Goal: Task Accomplishment & Management: Complete application form

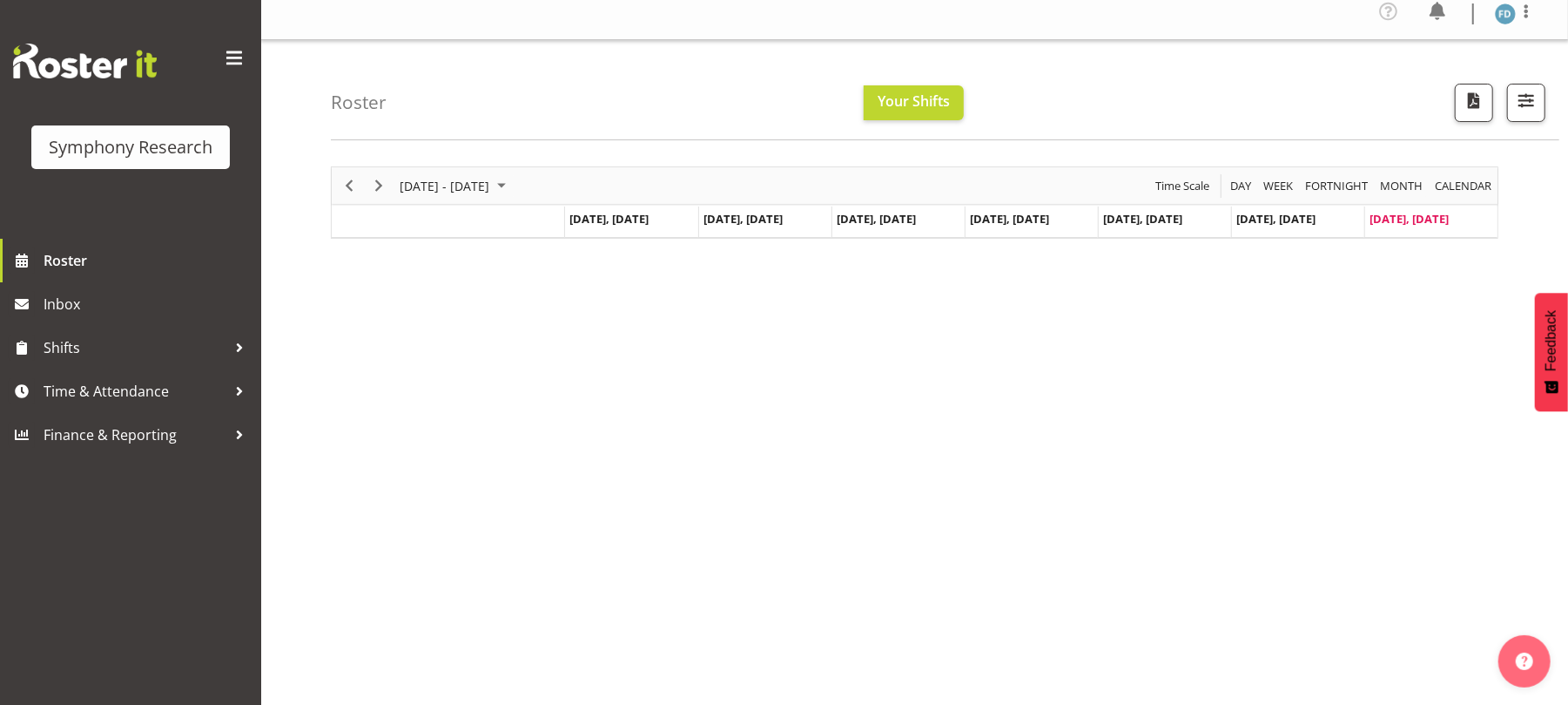
scroll to position [11, 0]
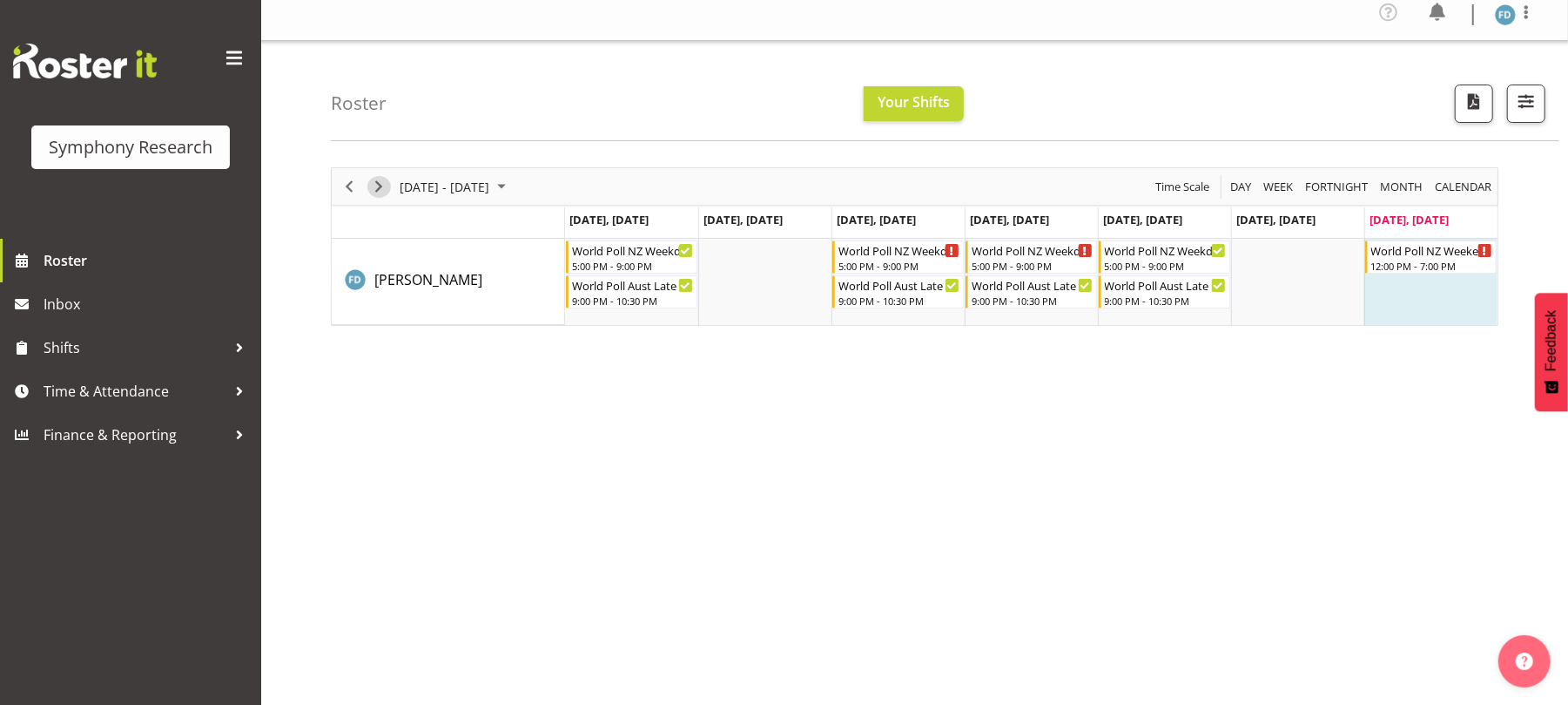
click at [380, 188] on span "Next" at bounding box center [378, 187] width 21 height 22
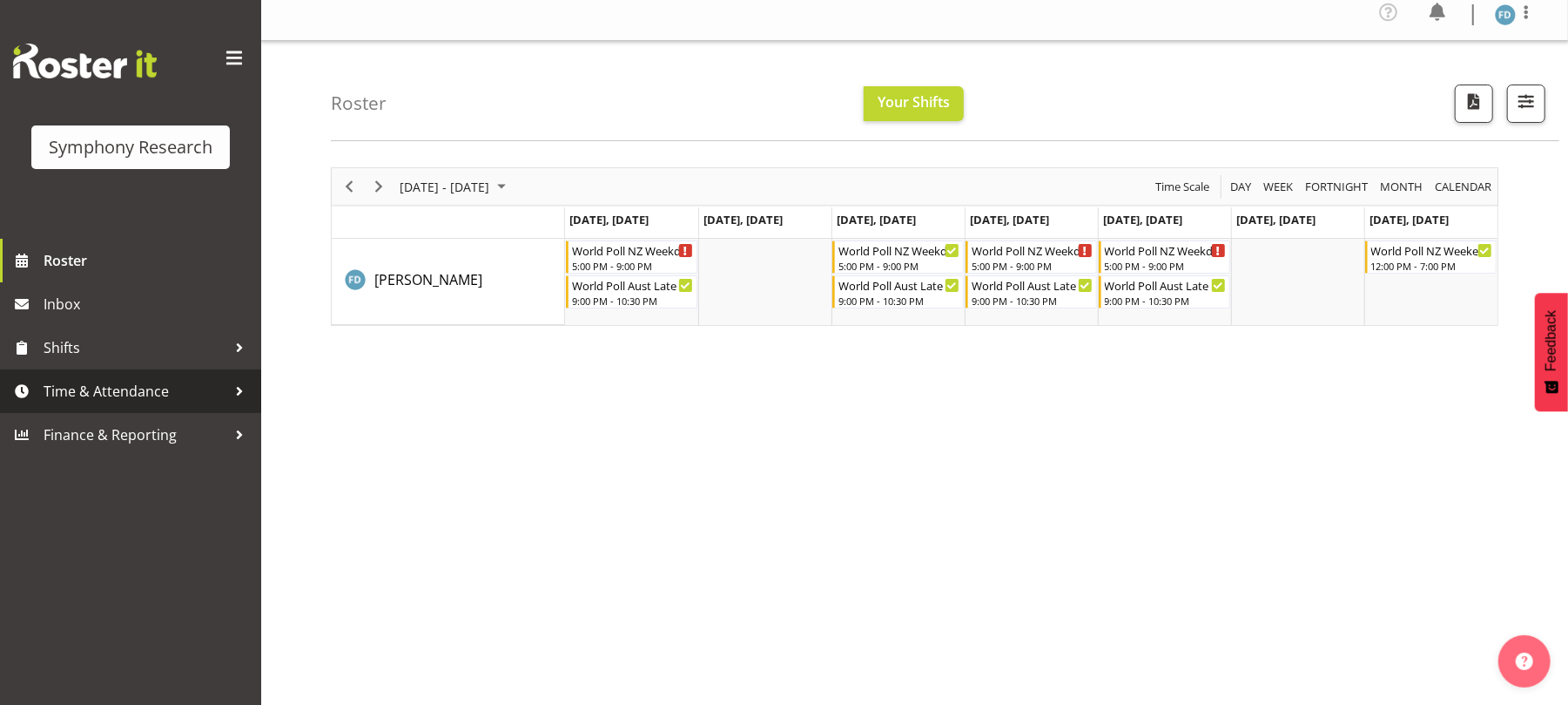
click at [101, 380] on span "Time & Attendance" at bounding box center [135, 391] width 183 height 26
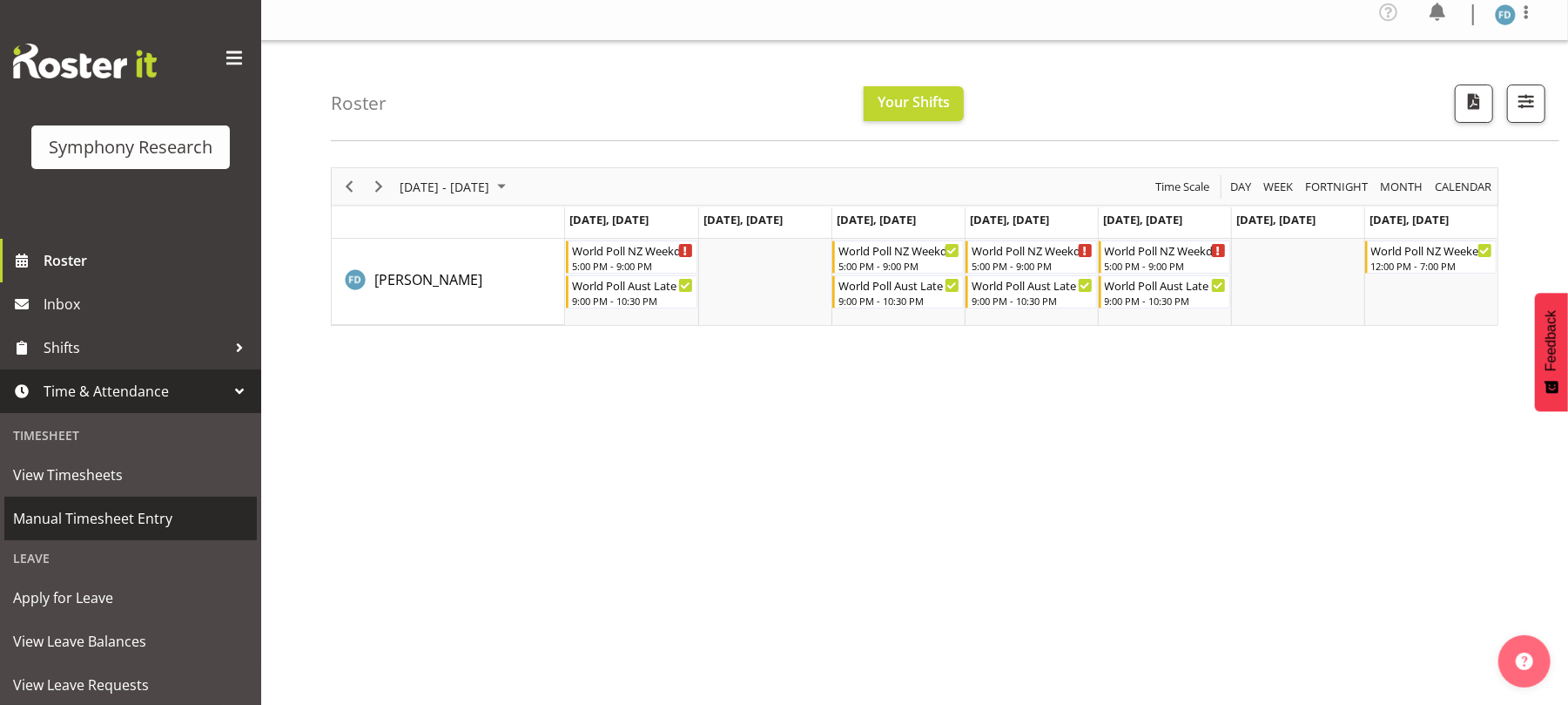
click at [110, 517] on span "Manual Timesheet Entry" at bounding box center [130, 518] width 235 height 26
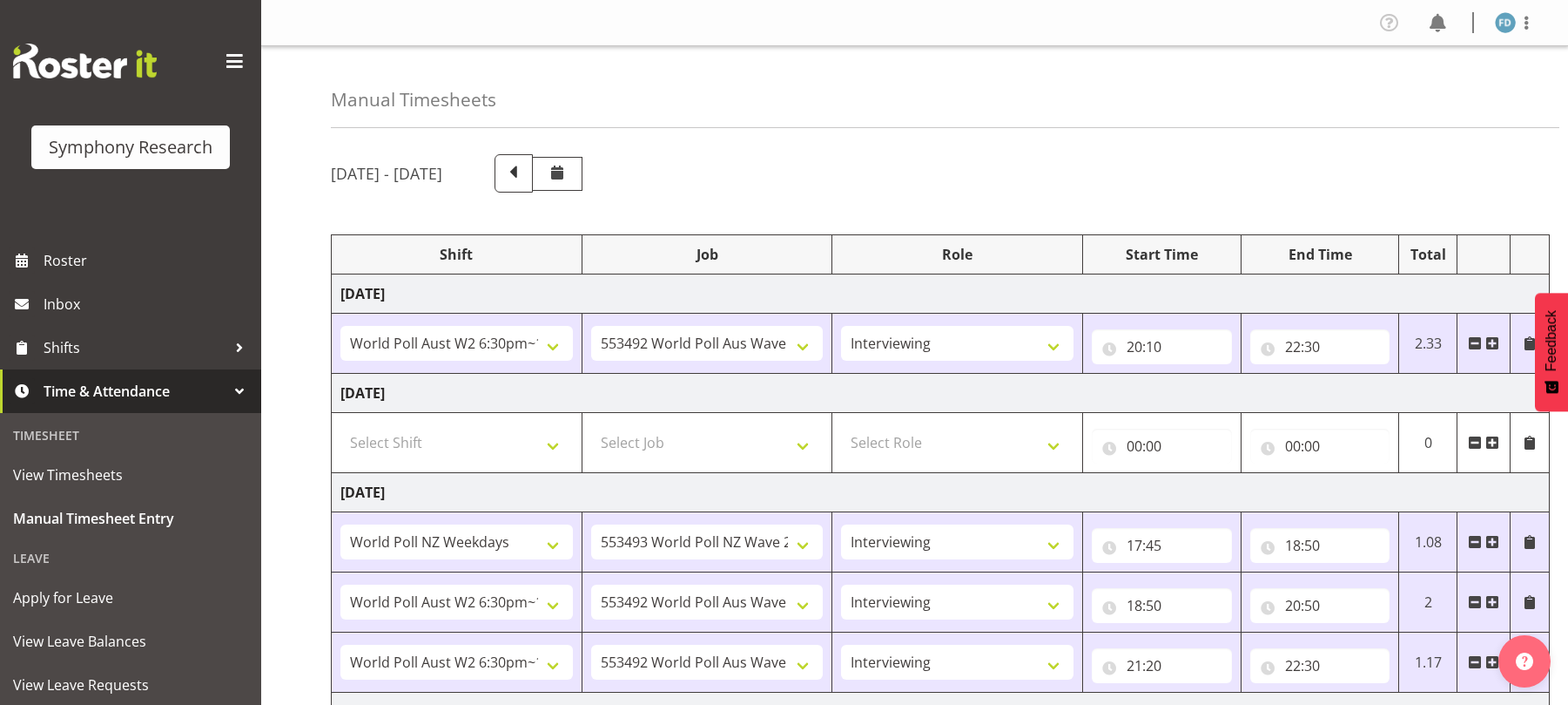
select select "56692"
select select "10499"
select select "47"
select select "41604"
select select "10527"
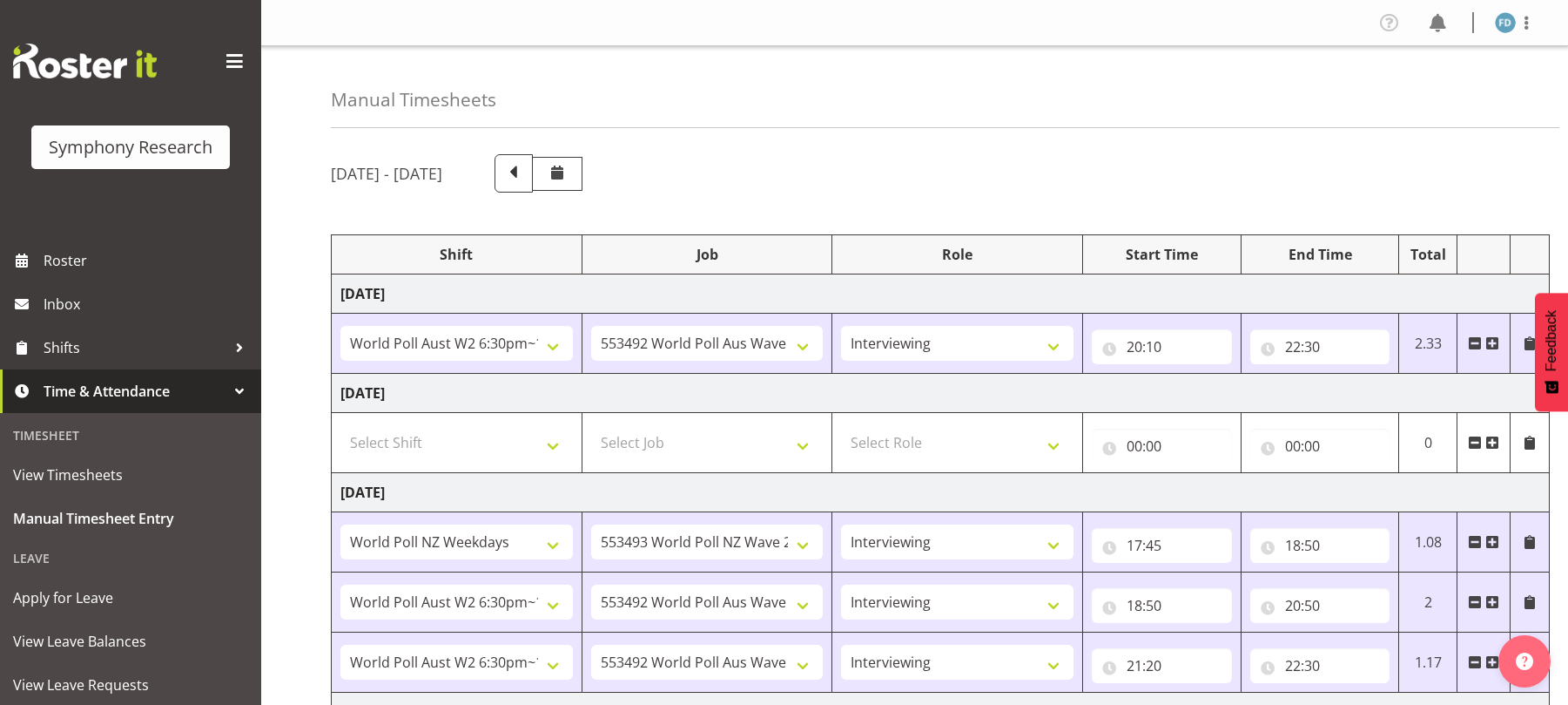
select select "47"
select select "56692"
select select "10499"
select select "47"
select select "56692"
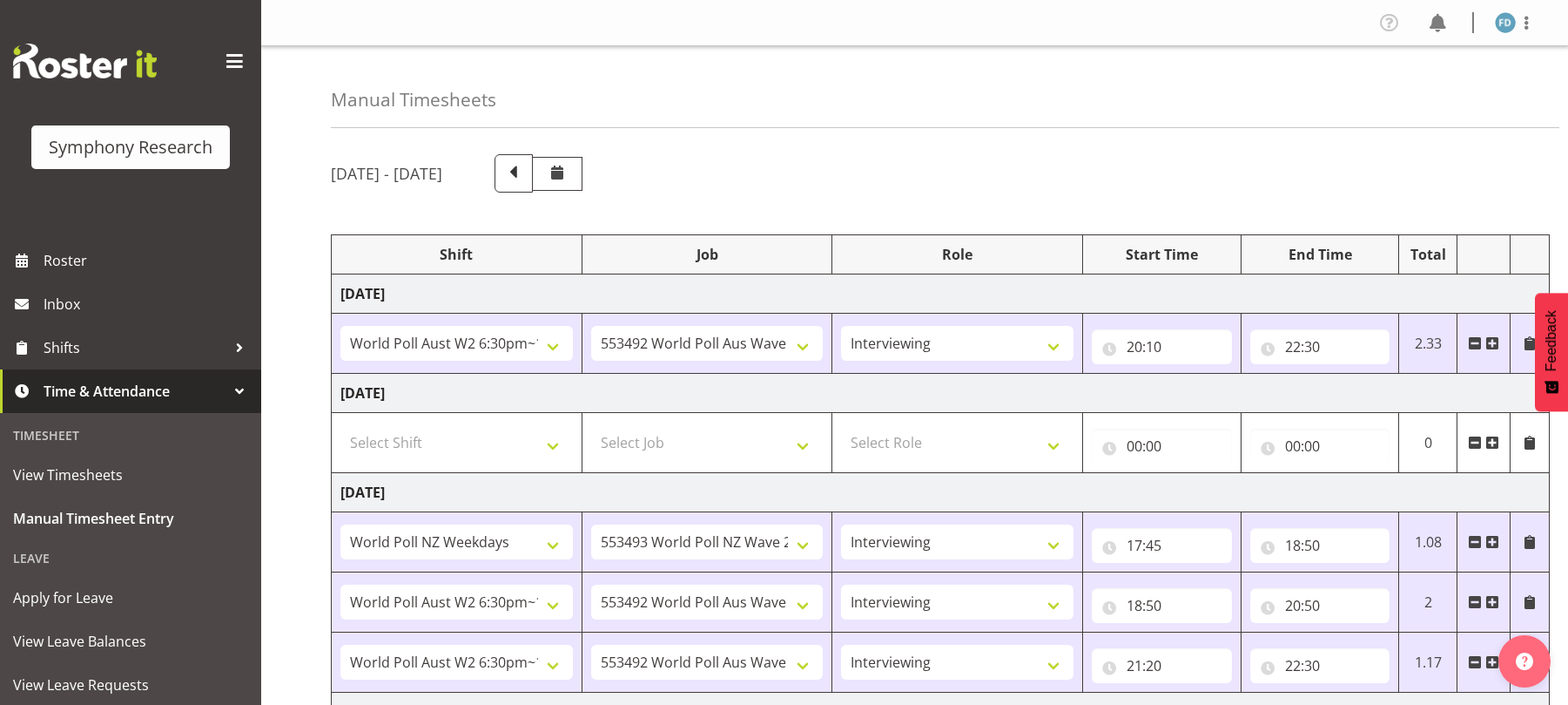
select select "10499"
select select "47"
select select "41604"
select select "10527"
select select "47"
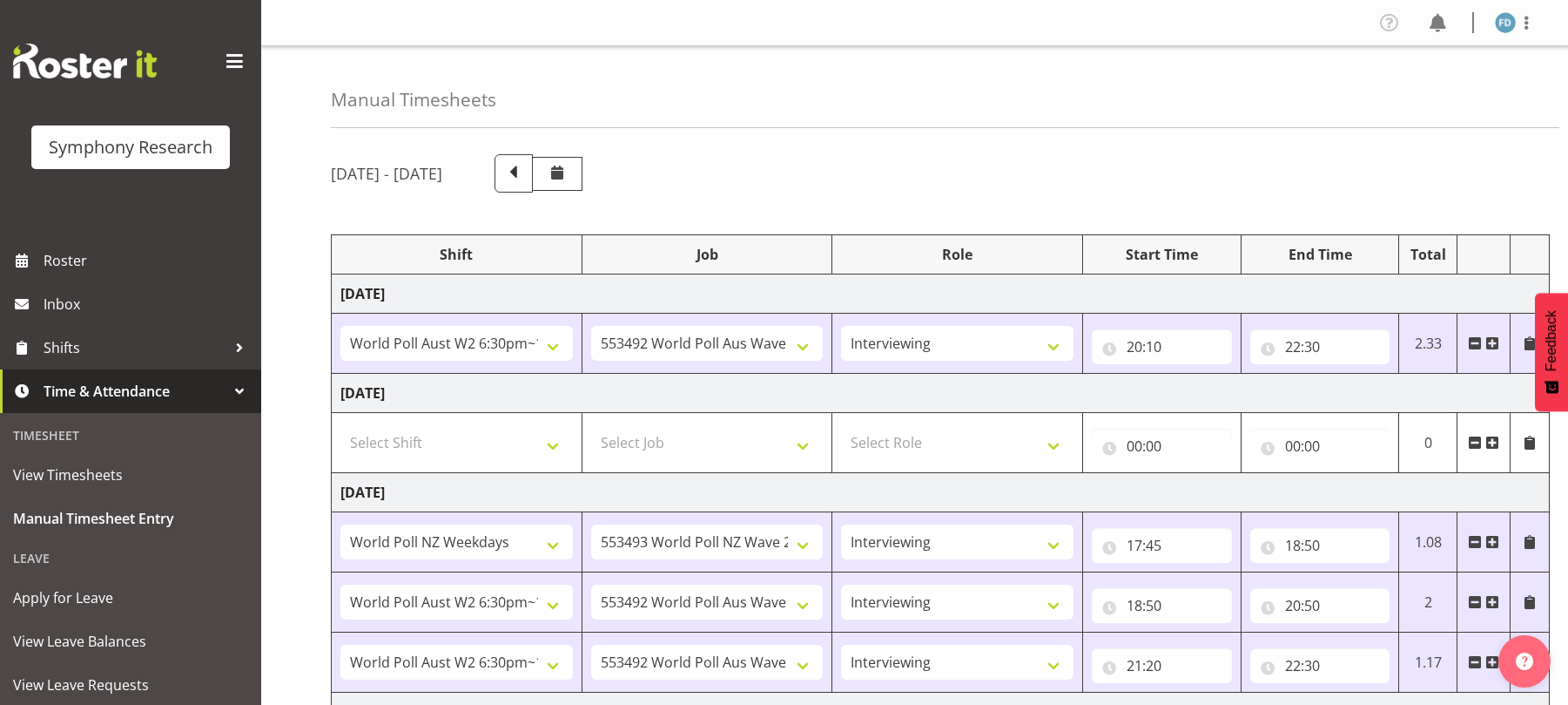
select select "2940"
select select "10242"
select select "47"
select select "41604"
select select "10527"
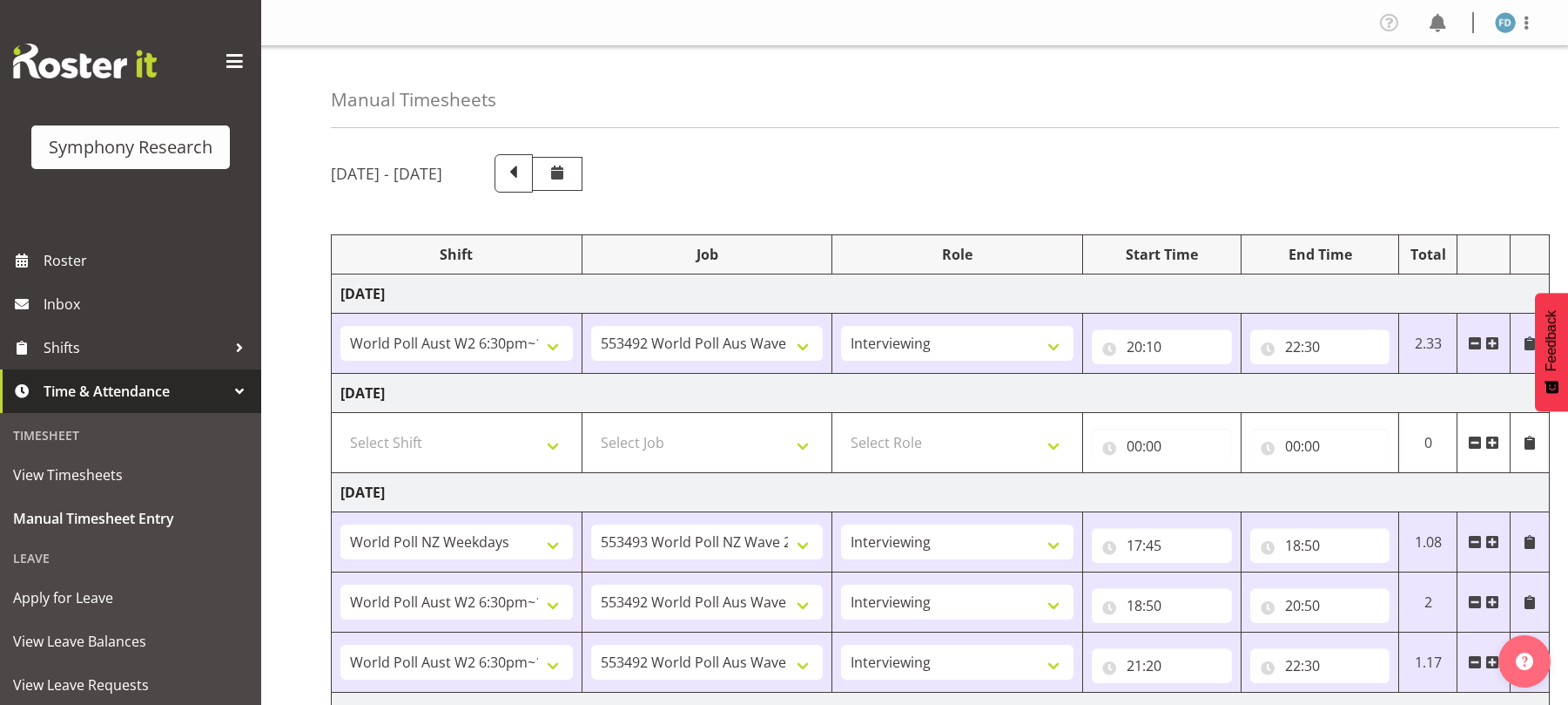
select select "47"
select select "56692"
select select "10499"
select select "47"
select select "56692"
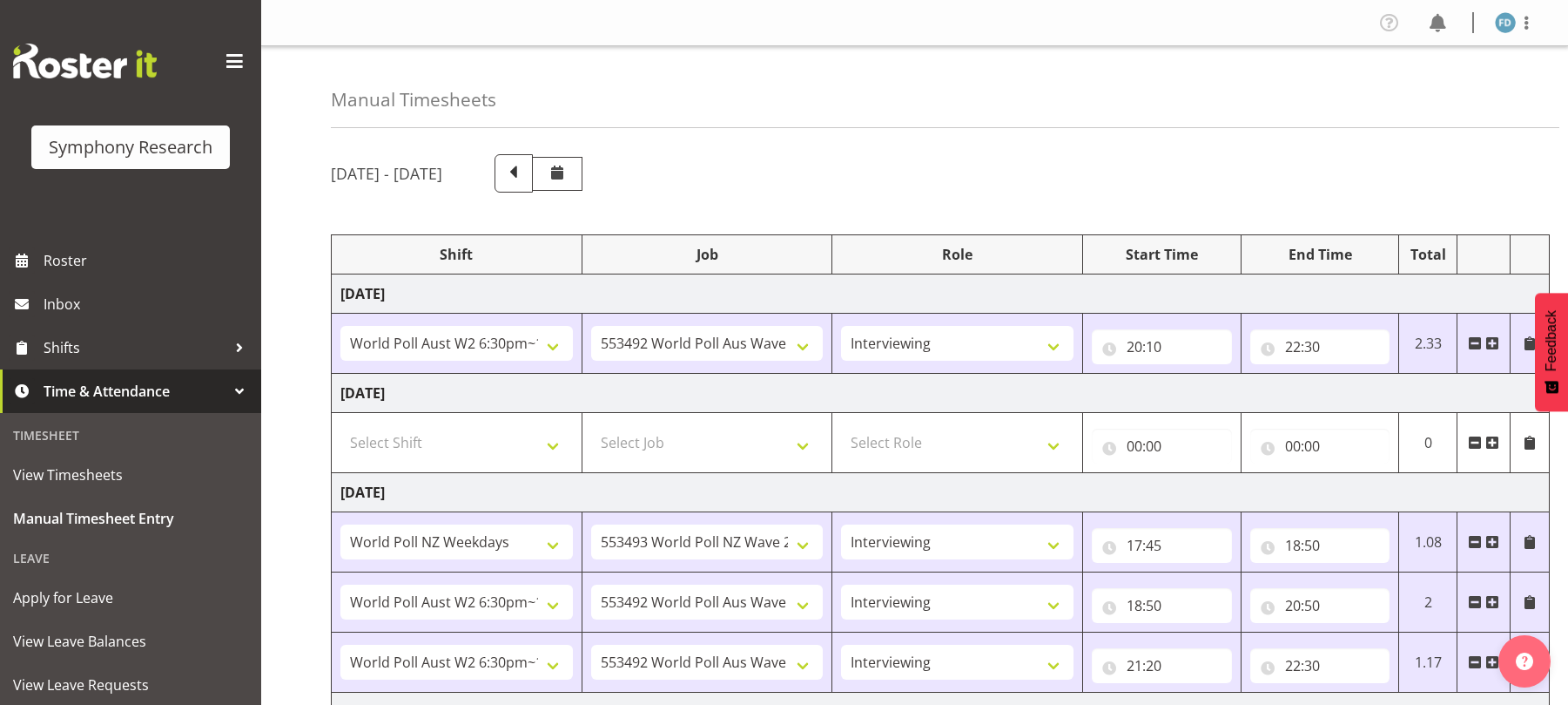
select select "10499"
select select "47"
select select "41604"
select select "10527"
select select "47"
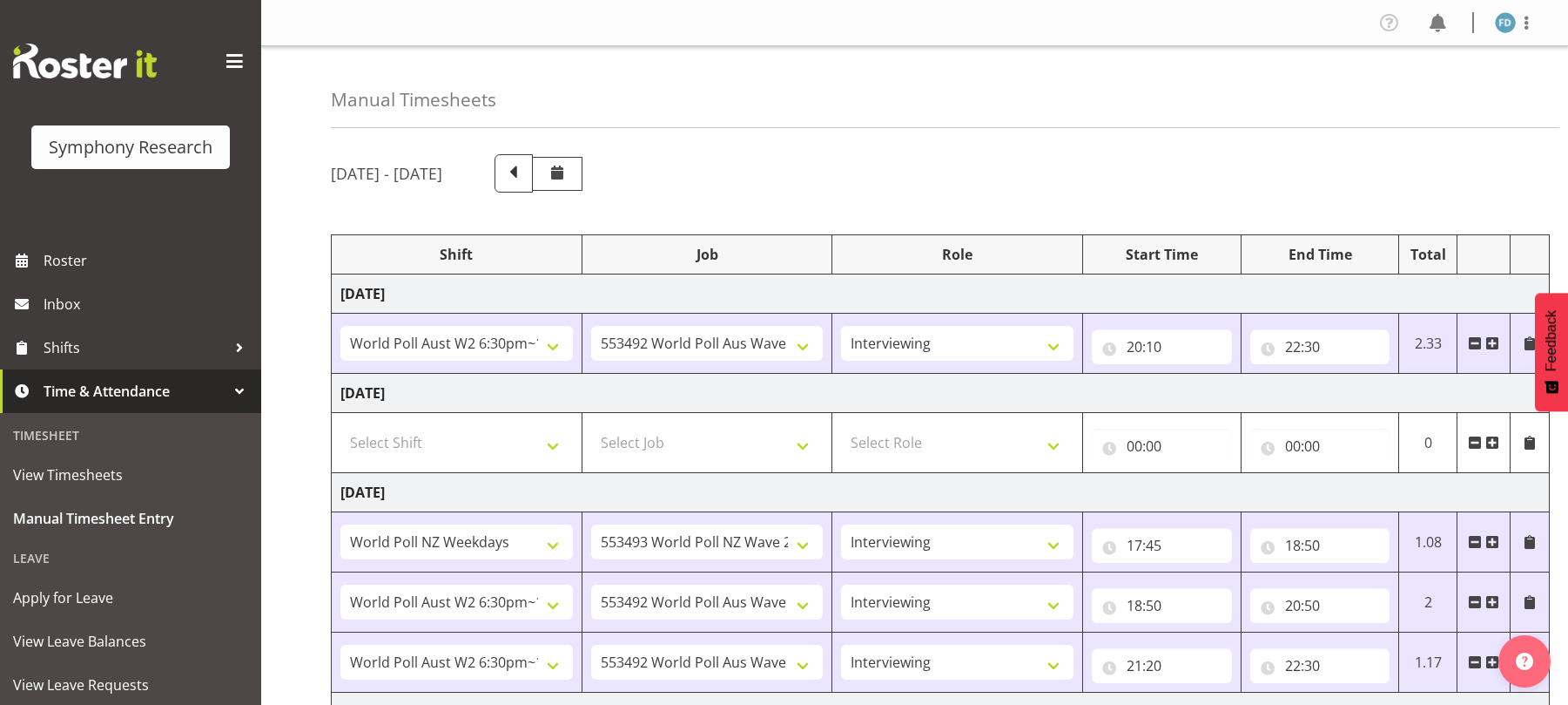
select select "56692"
select select "10499"
select select "47"
select select "56692"
select select "10499"
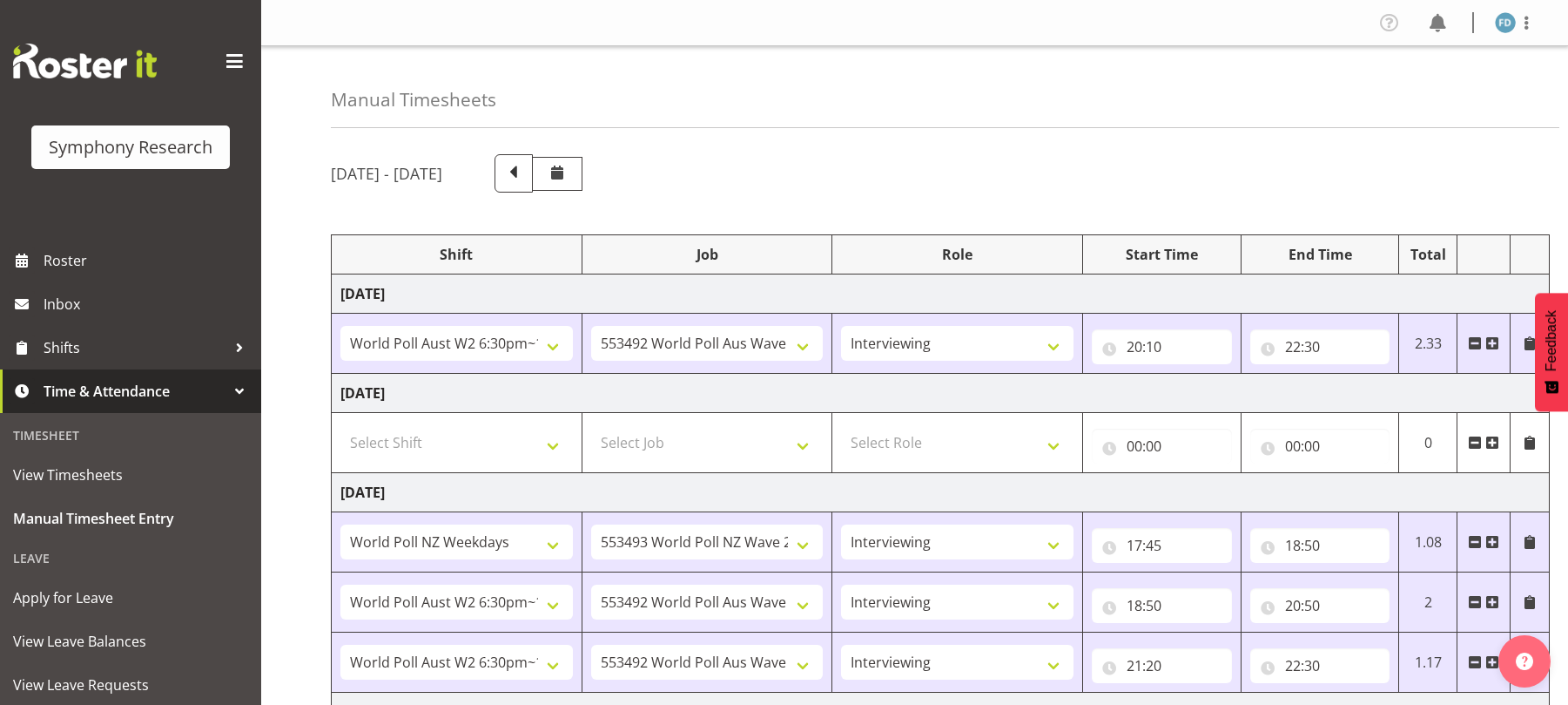
select select "47"
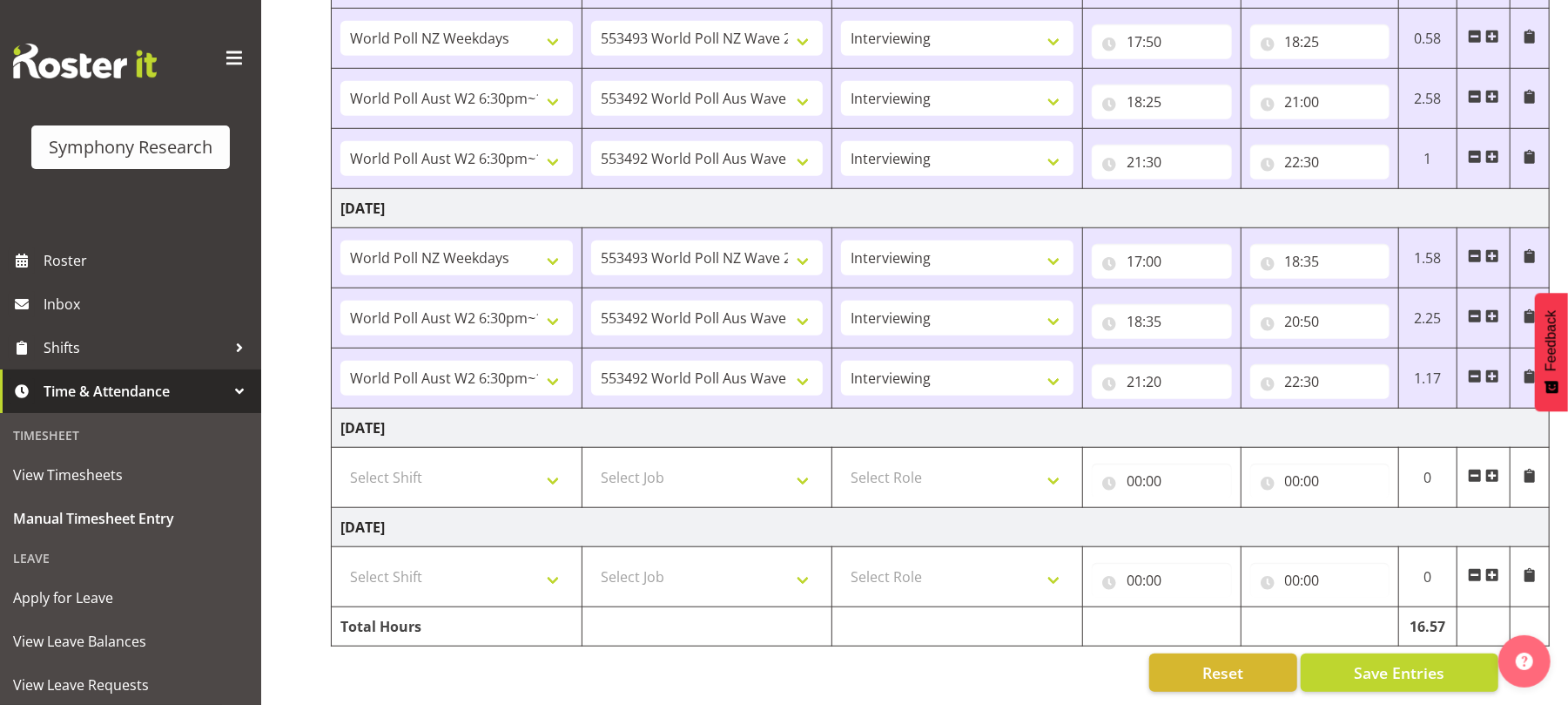
scroll to position [871, 0]
click at [544, 564] on select "Select Shift !!Weekend Residential (Roster IT Shift Label) *Business 9/10am ~ 4…" at bounding box center [456, 576] width 233 height 35
select select "11547"
click at [341, 559] on select "Select Shift !!Weekend Residential (Roster IT Shift Label) *Business 9/10am ~ 4…" at bounding box center [456, 576] width 233 height 35
click at [810, 566] on select "Select Job 550060 IF Admin 553492 World Poll Aus Wave 2 Main 2025 553493 World …" at bounding box center [707, 576] width 233 height 35
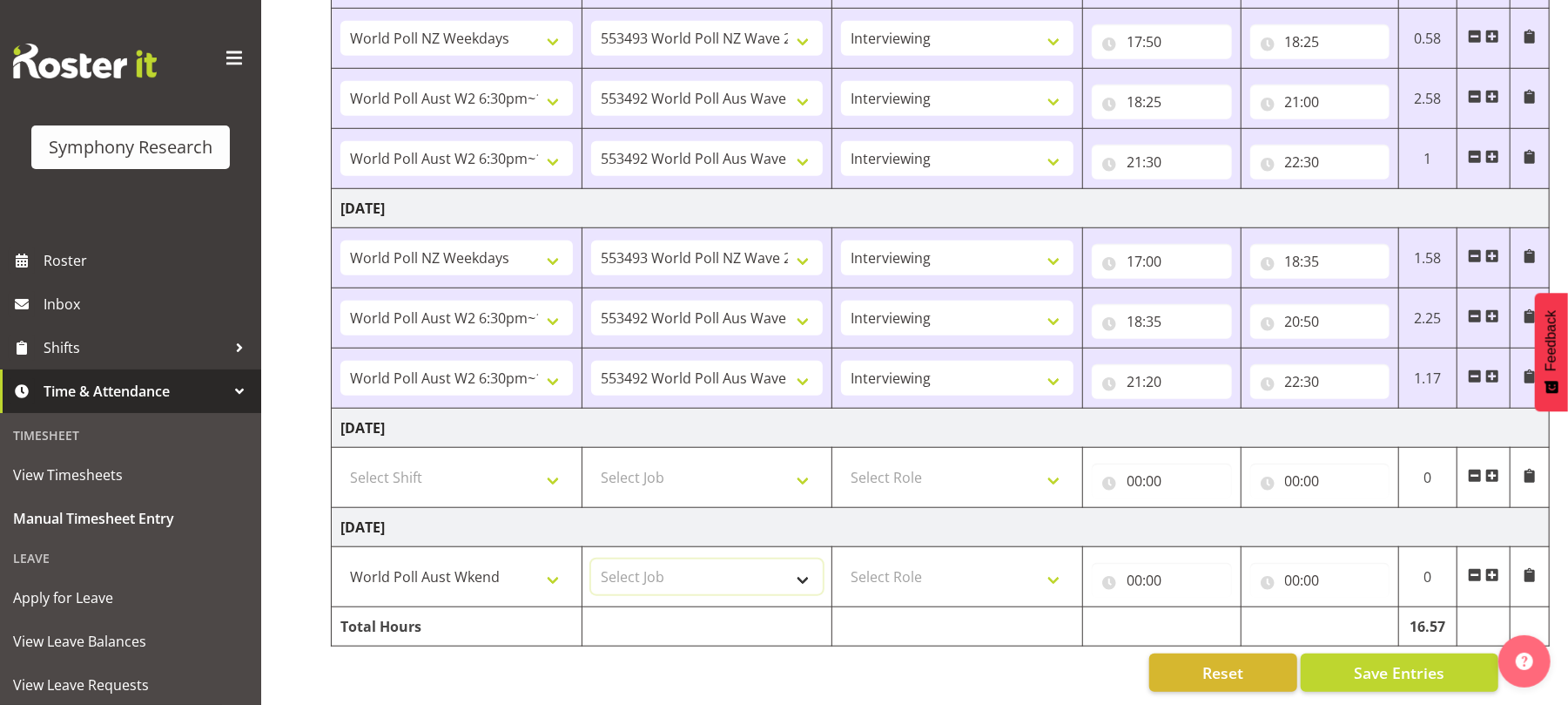
select select "10499"
click at [591, 559] on select "Select Job 550060 IF Admin 553492 World Poll Aus Wave 2 Main 2025 553493 World …" at bounding box center [707, 576] width 233 height 35
click at [1059, 566] on select "Select Role Briefing Interviewing" at bounding box center [957, 576] width 233 height 35
select select "47"
click at [841, 559] on select "Select Role Briefing Interviewing" at bounding box center [957, 576] width 233 height 35
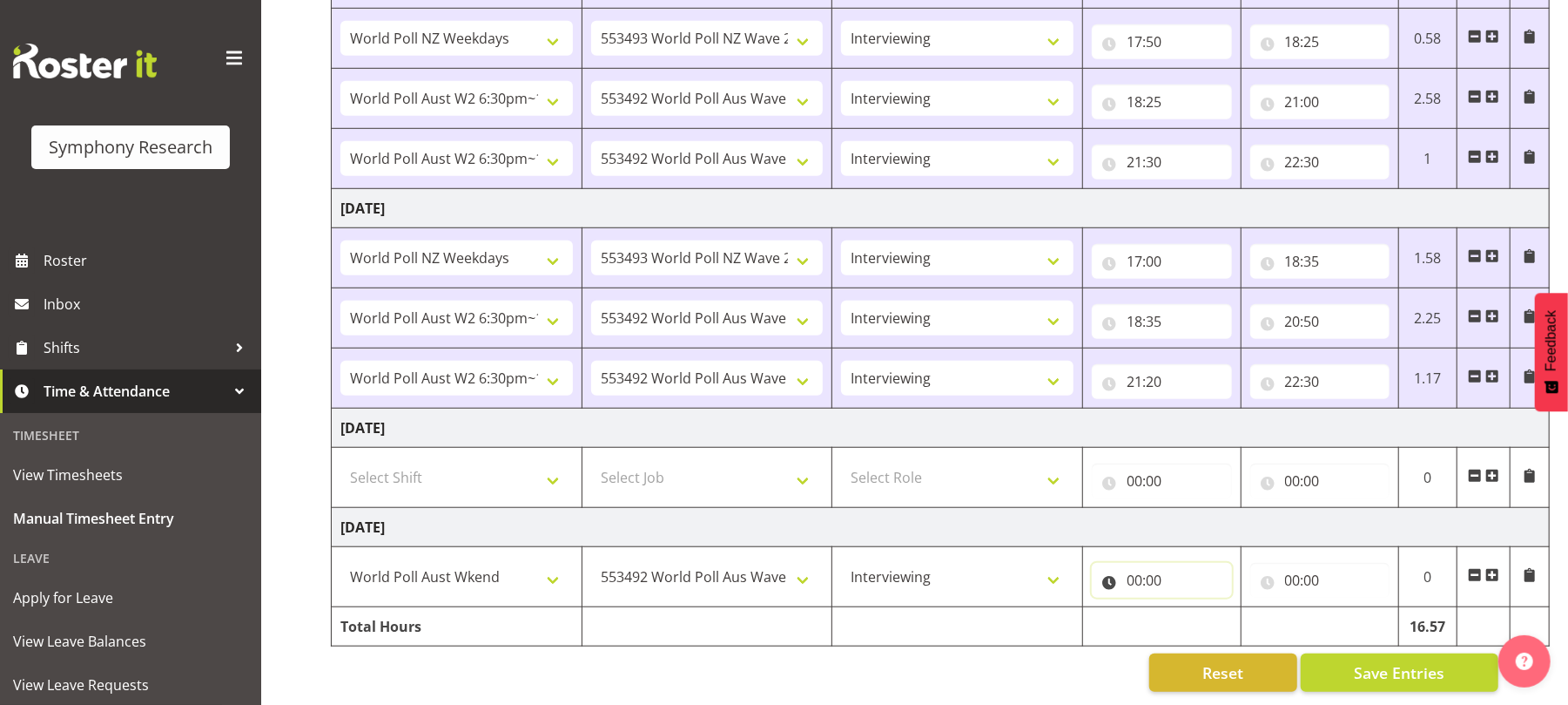
click at [1133, 564] on input "00:00" at bounding box center [1162, 579] width 141 height 35
click at [1210, 613] on select "00 01 02 03 04 05 06 07 08 09 10 11 12 13 14 15 16 17 18 19 20 21 22 23" at bounding box center [1211, 625] width 40 height 35
select select "14"
click at [1191, 608] on select "00 01 02 03 04 05 06 07 08 09 10 11 12 13 14 15 16 17 18 19 20 21 22 23" at bounding box center [1211, 625] width 40 height 35
type input "14:00"
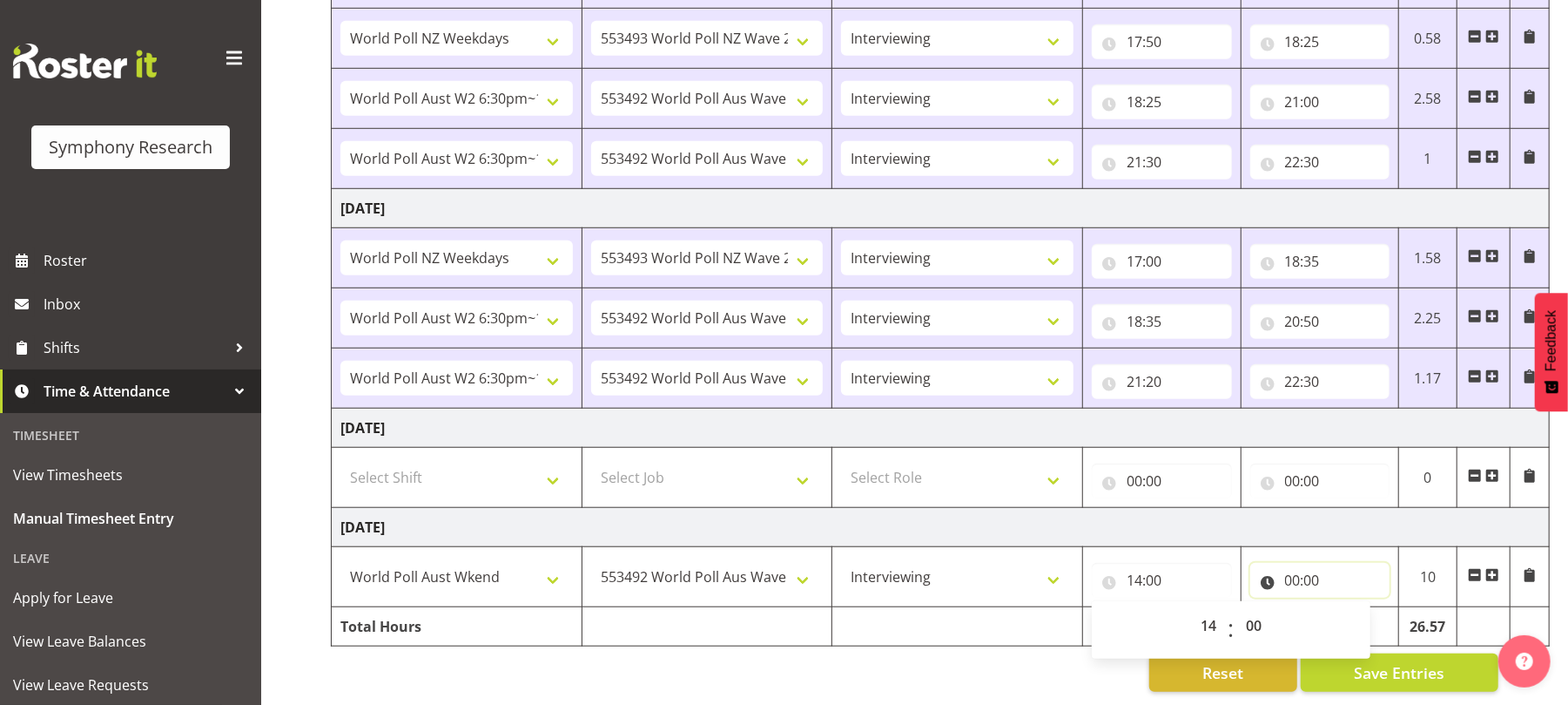
click at [1285, 568] on input "00:00" at bounding box center [1321, 579] width 141 height 35
click at [1369, 608] on select "00 01 02 03 04 05 06 07 08 09 10 11 12 13 14 15 16 17 18 19 20 21 22 23" at bounding box center [1369, 625] width 40 height 35
select select "17"
click at [1349, 608] on select "00 01 02 03 04 05 06 07 08 09 10 11 12 13 14 15 16 17 18 19 20 21 22 23" at bounding box center [1369, 625] width 40 height 35
type input "17:00"
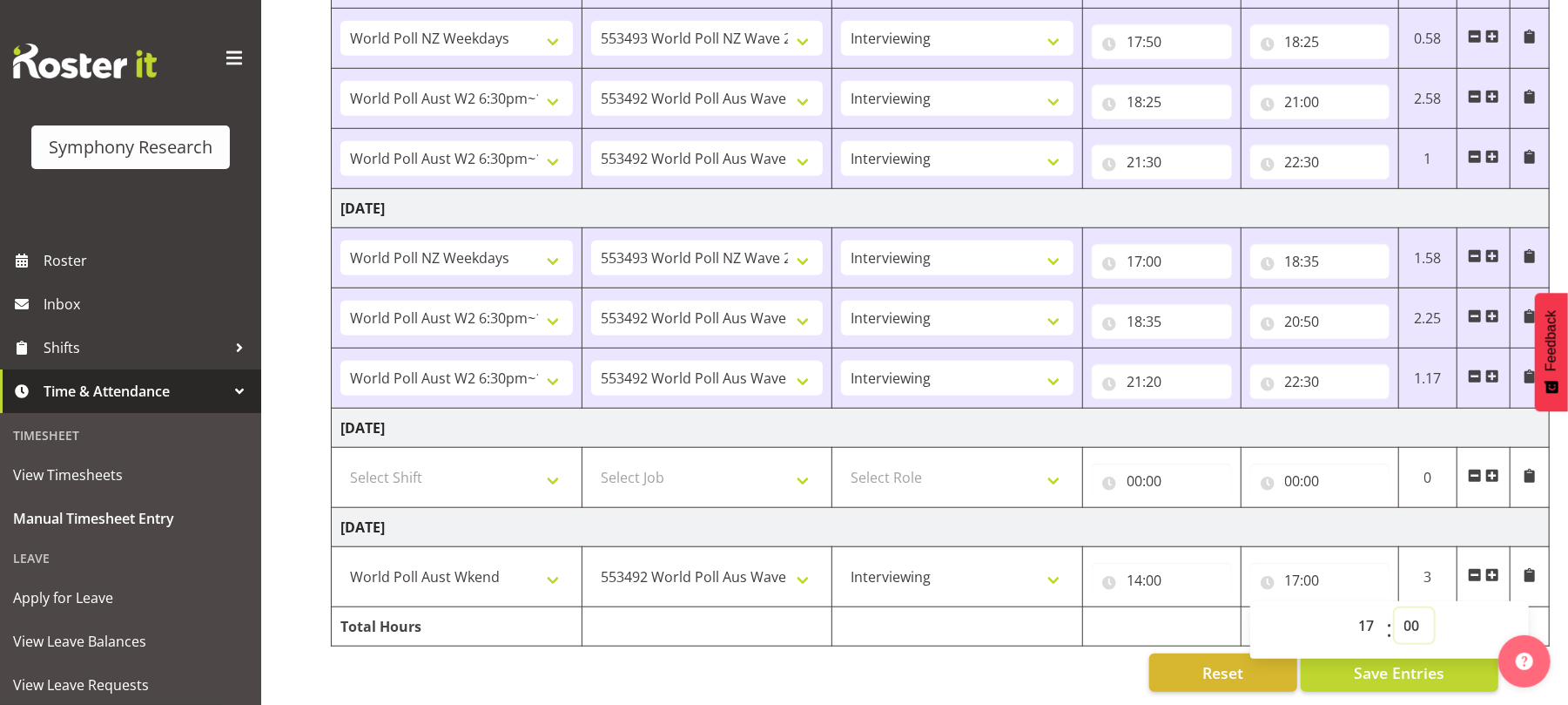
click at [1413, 611] on select "00 01 02 03 04 05 06 07 08 09 10 11 12 13 14 15 16 17 18 19 20 21 22 23 24 25 2…" at bounding box center [1415, 625] width 40 height 35
select select "50"
click at [1395, 608] on select "00 01 02 03 04 05 06 07 08 09 10 11 12 13 14 15 16 17 18 19 20 21 22 23 24 25 2…" at bounding box center [1415, 625] width 40 height 35
type input "17:50"
click at [1494, 568] on span at bounding box center [1493, 575] width 14 height 14
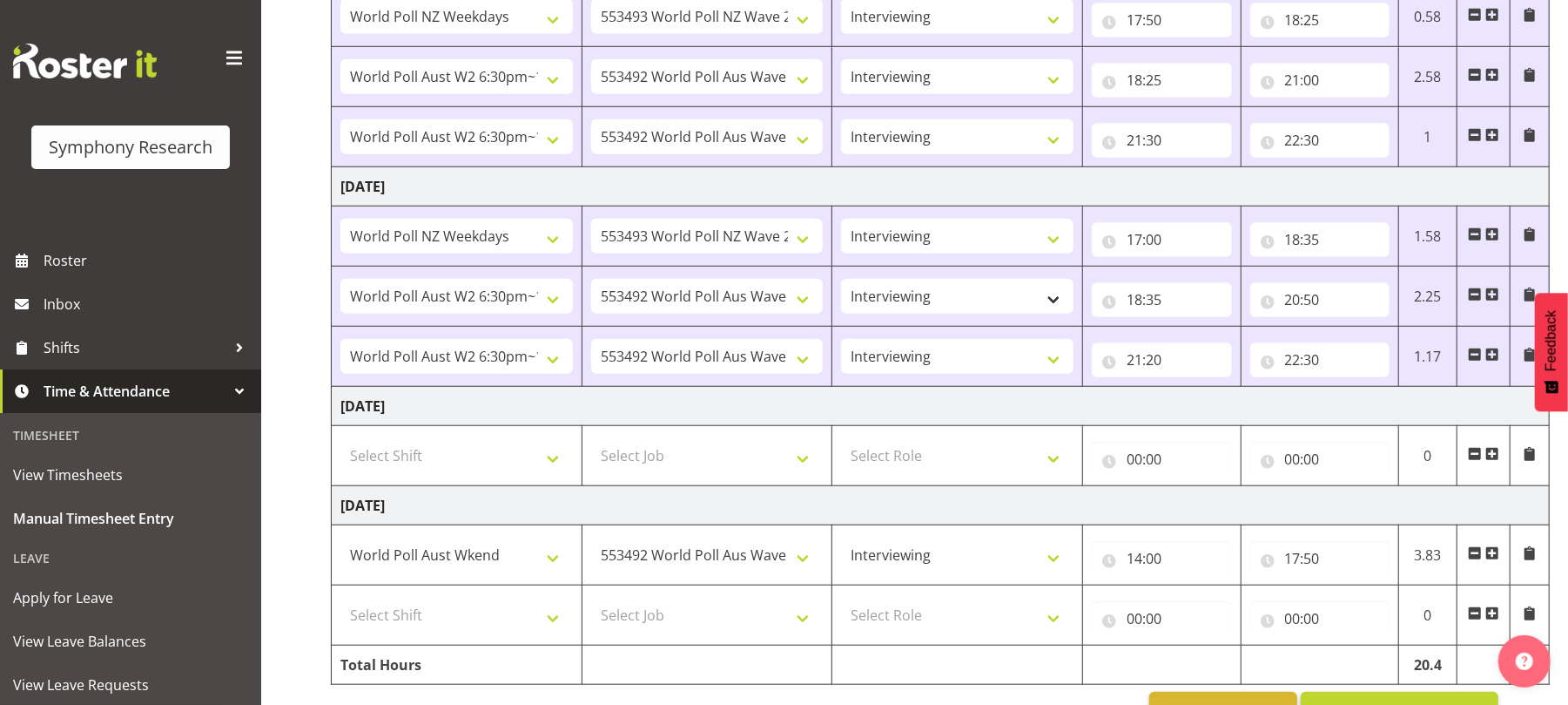
scroll to position [936, 0]
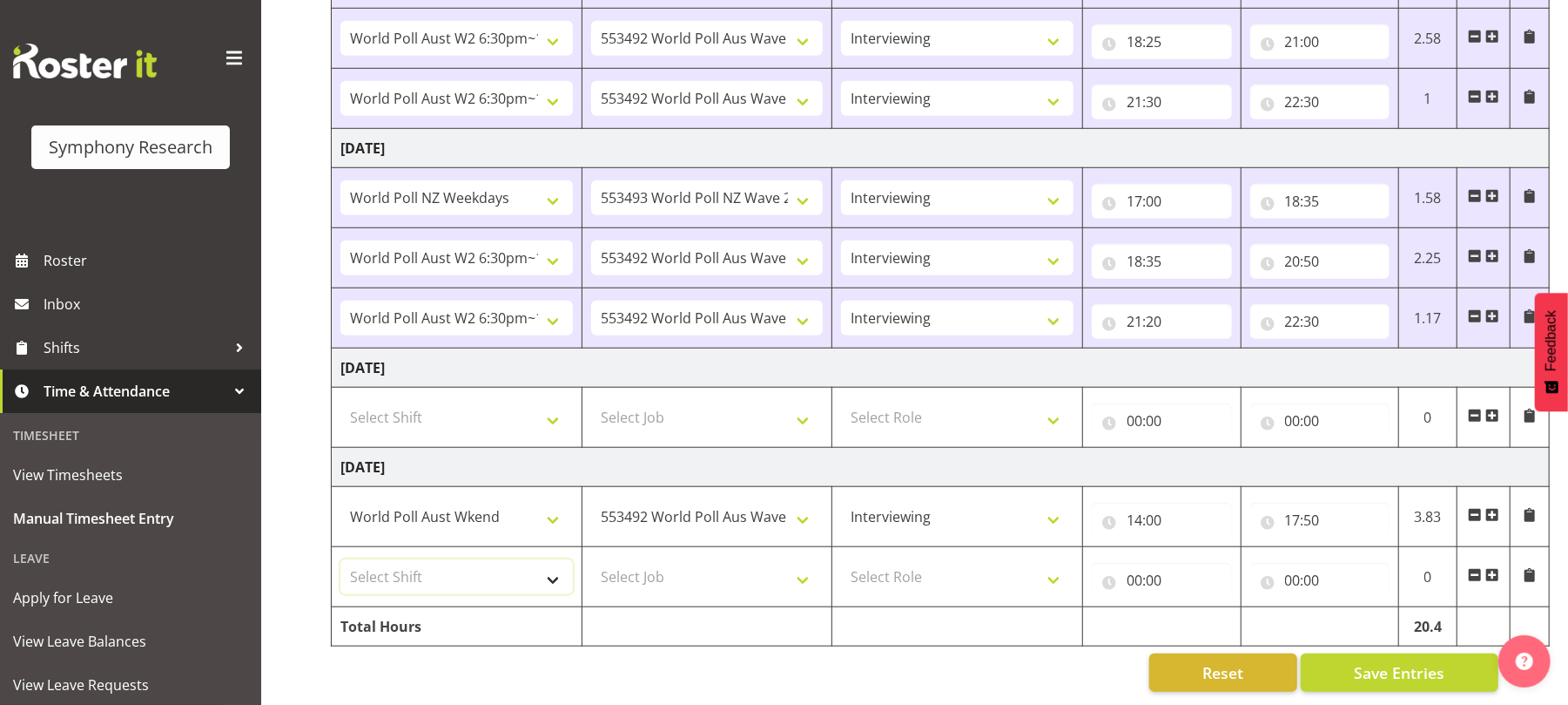
click at [550, 562] on select "Select Shift !!Weekend Residential (Roster IT Shift Label) *Business 9/10am ~ 4…" at bounding box center [456, 576] width 233 height 35
select select "11547"
click at [341, 559] on select "Select Shift !!Weekend Residential (Roster IT Shift Label) *Business 9/10am ~ 4…" at bounding box center [456, 576] width 233 height 35
click at [802, 561] on select "Select Job 550060 IF Admin 553492 World Poll Aus Wave 2 Main 2025 553493 World …" at bounding box center [707, 576] width 233 height 35
select select "10499"
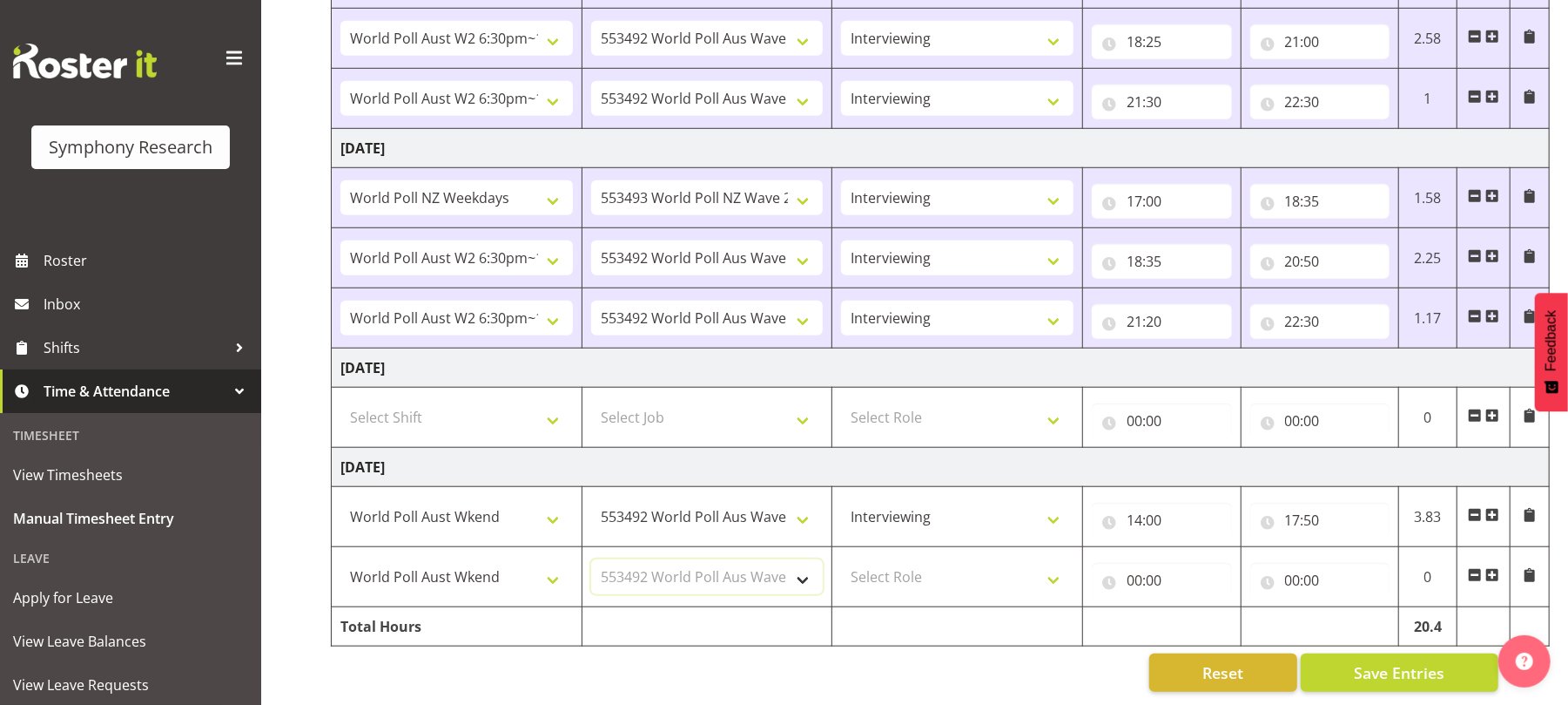
click at [591, 559] on select "Select Job 550060 IF Admin 553492 World Poll Aus Wave 2 Main 2025 553493 World …" at bounding box center [707, 576] width 233 height 35
click at [1055, 559] on select "Select Role Briefing Interviewing" at bounding box center [957, 576] width 233 height 35
select select "47"
click at [841, 559] on select "Select Role Briefing Interviewing" at bounding box center [957, 576] width 233 height 35
click at [1130, 562] on input "00:00" at bounding box center [1162, 579] width 141 height 35
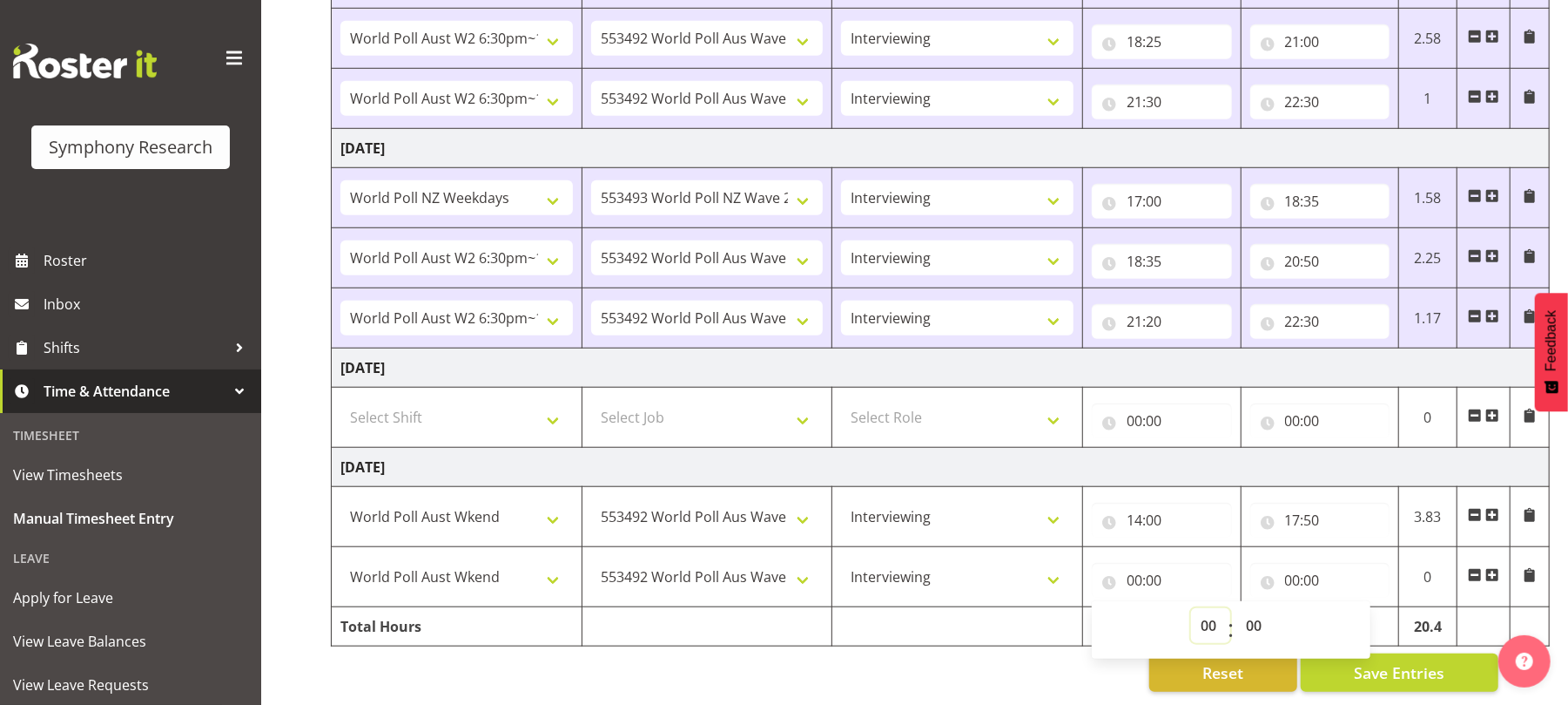
click at [1204, 608] on select "00 01 02 03 04 05 06 07 08 09 10 11 12 13 14 15 16 17 18 19 20 21 22 23" at bounding box center [1211, 625] width 40 height 35
select select "18"
click at [1191, 608] on select "00 01 02 03 04 05 06 07 08 09 10 11 12 13 14 15 16 17 18 19 20 21 22 23" at bounding box center [1211, 625] width 40 height 35
type input "18:00"
click at [1251, 608] on select "00 01 02 03 04 05 06 07 08 09 10 11 12 13 14 15 16 17 18 19 20 21 22 23 24 25 2…" at bounding box center [1256, 625] width 40 height 35
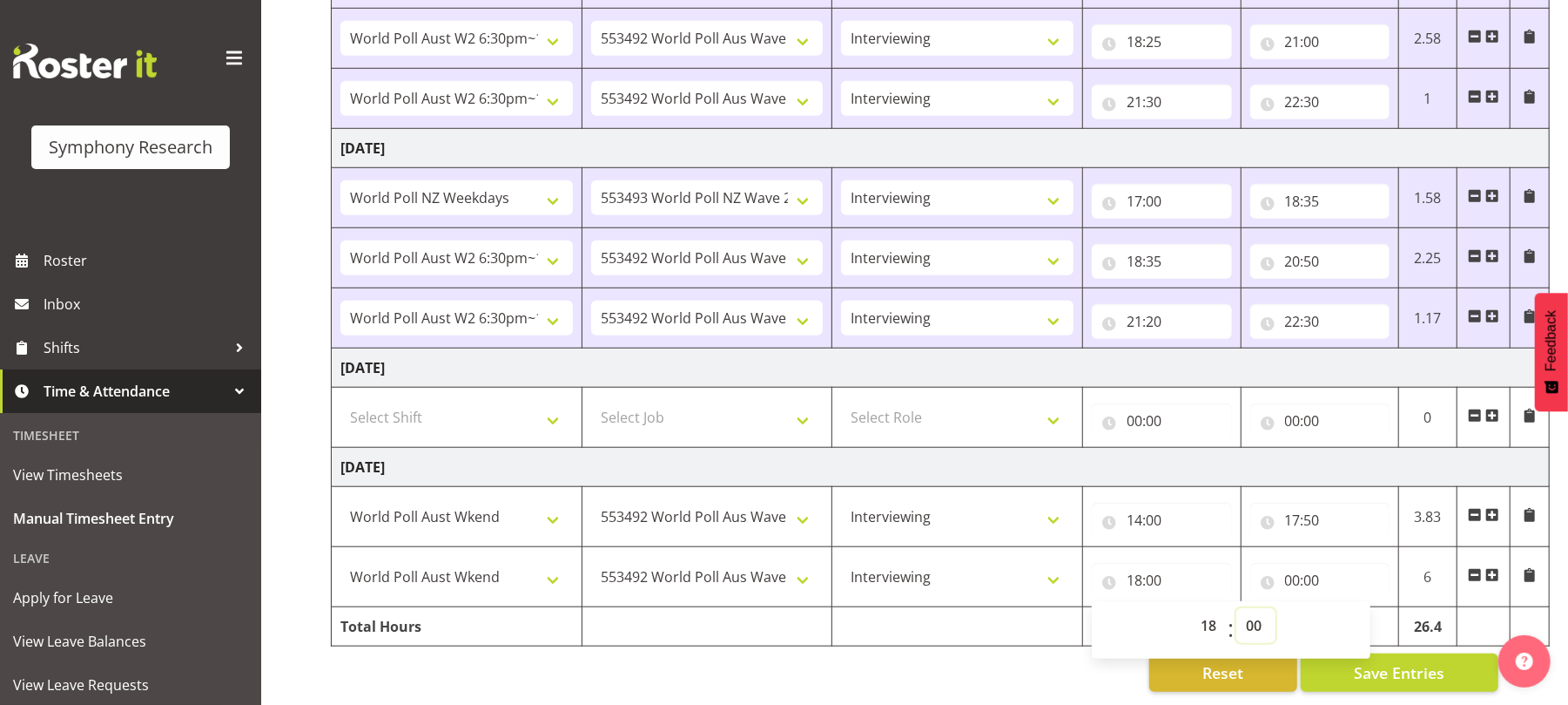
select select "20"
click at [1236, 608] on select "00 01 02 03 04 05 06 07 08 09 10 11 12 13 14 15 16 17 18 19 20 21 22 23 24 25 2…" at bounding box center [1256, 625] width 40 height 35
type input "18:20"
click at [1289, 562] on input "00:00" at bounding box center [1321, 579] width 141 height 35
click at [1358, 611] on select "00 01 02 03 04 05 06 07 08 09 10 11 12 13 14 15 16 17 18 19 20 21 22 23" at bounding box center [1369, 625] width 40 height 35
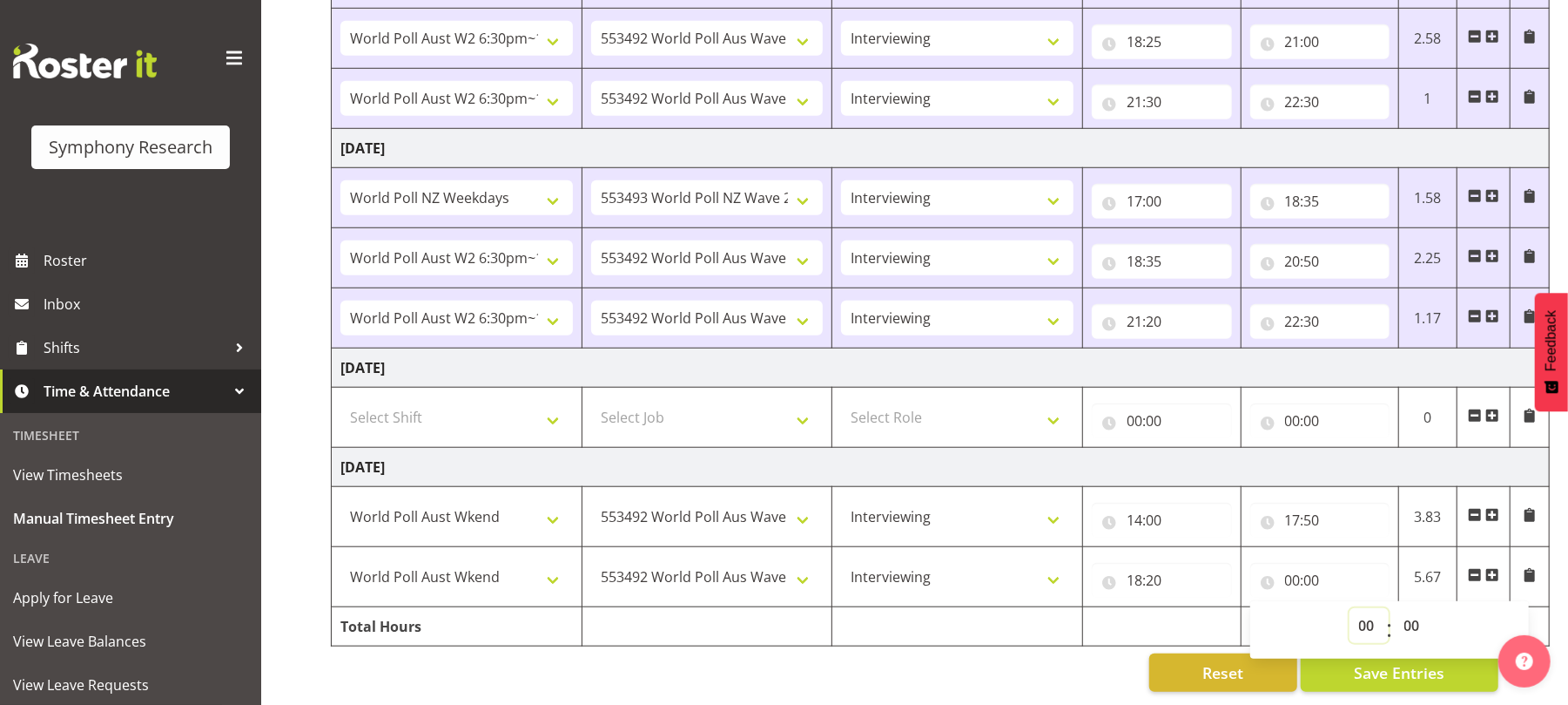
select select "19"
click at [1349, 608] on select "00 01 02 03 04 05 06 07 08 09 10 11 12 13 14 15 16 17 18 19 20 21 22 23" at bounding box center [1369, 625] width 40 height 35
type input "19:00"
click at [1394, 666] on span "Save Entries" at bounding box center [1399, 672] width 90 height 23
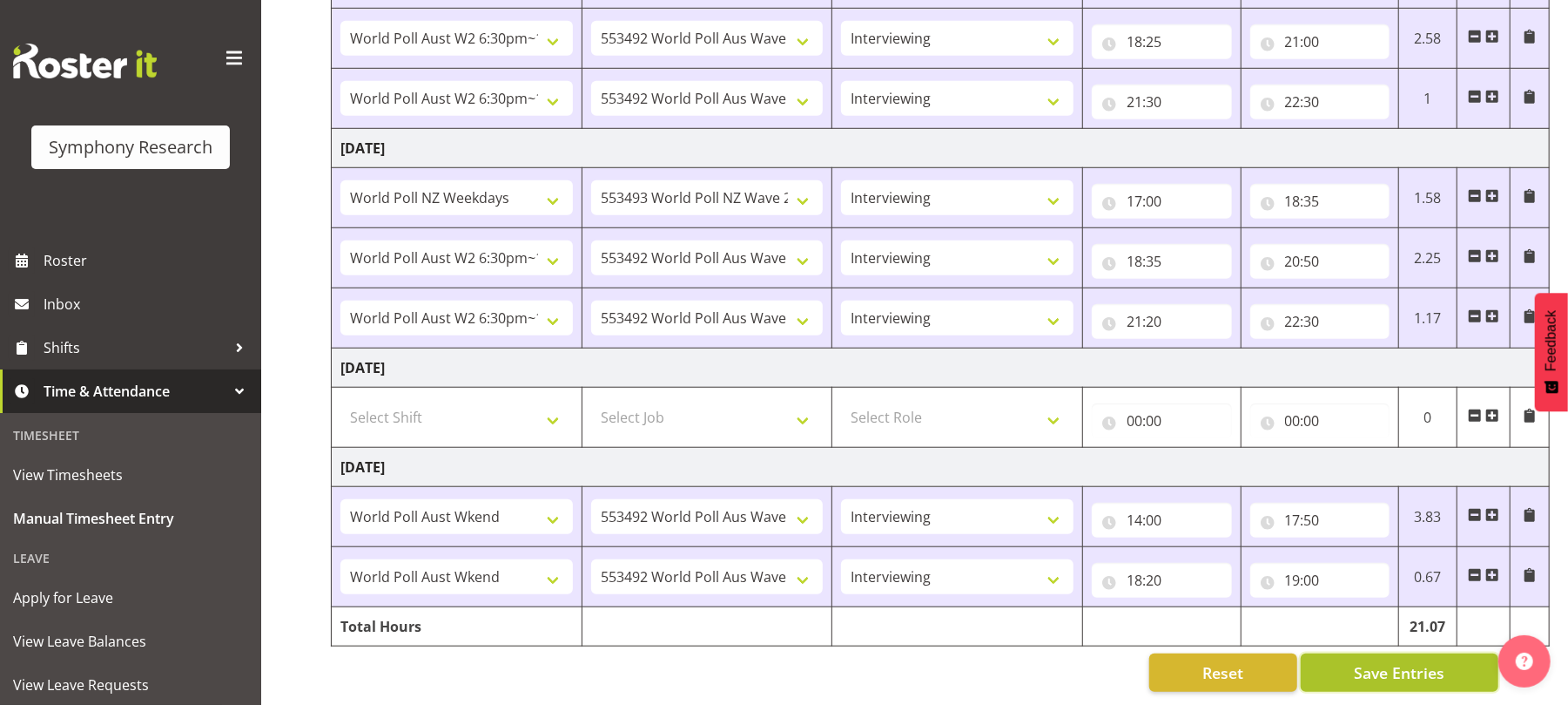
click at [1390, 661] on span "Save Entries" at bounding box center [1399, 672] width 90 height 23
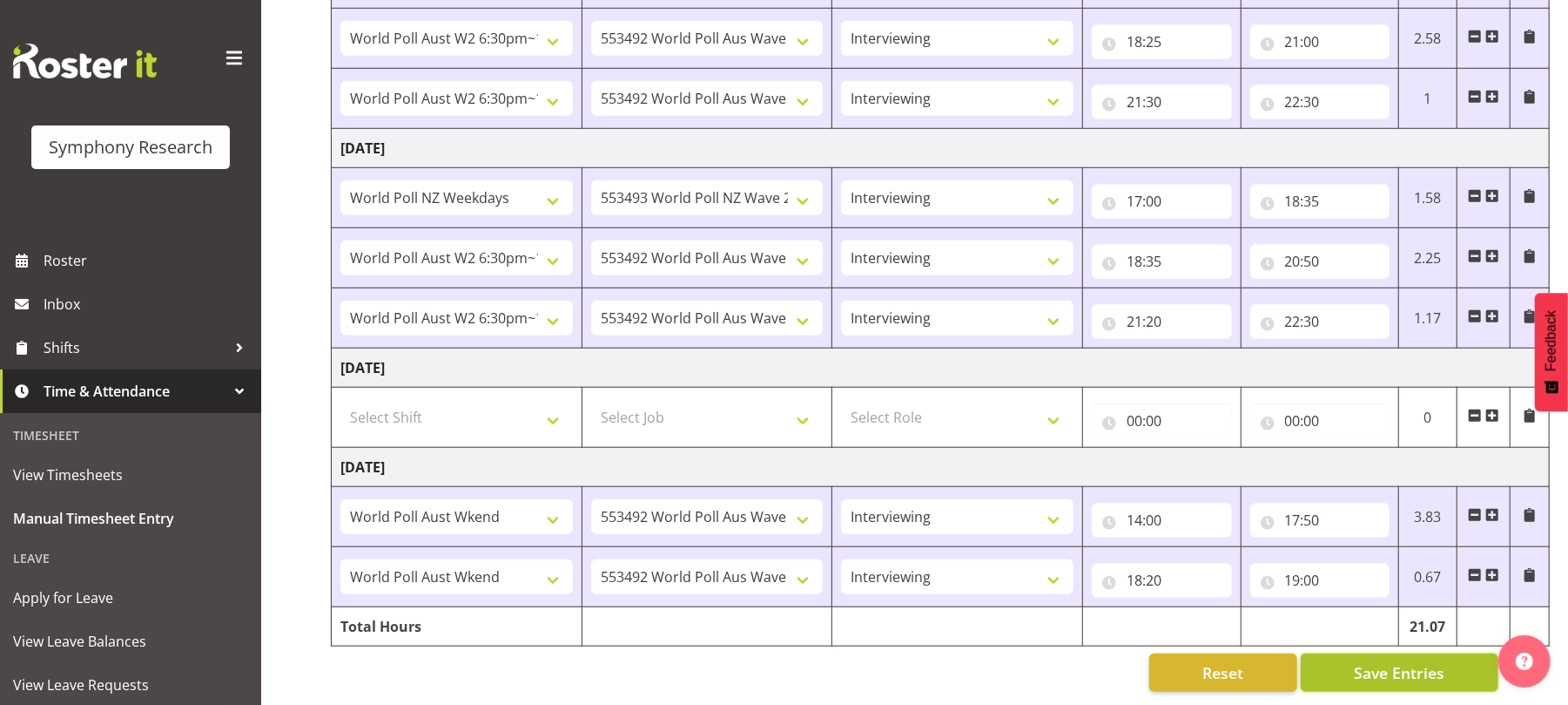
click at [1404, 661] on span "Save Entries" at bounding box center [1399, 672] width 90 height 23
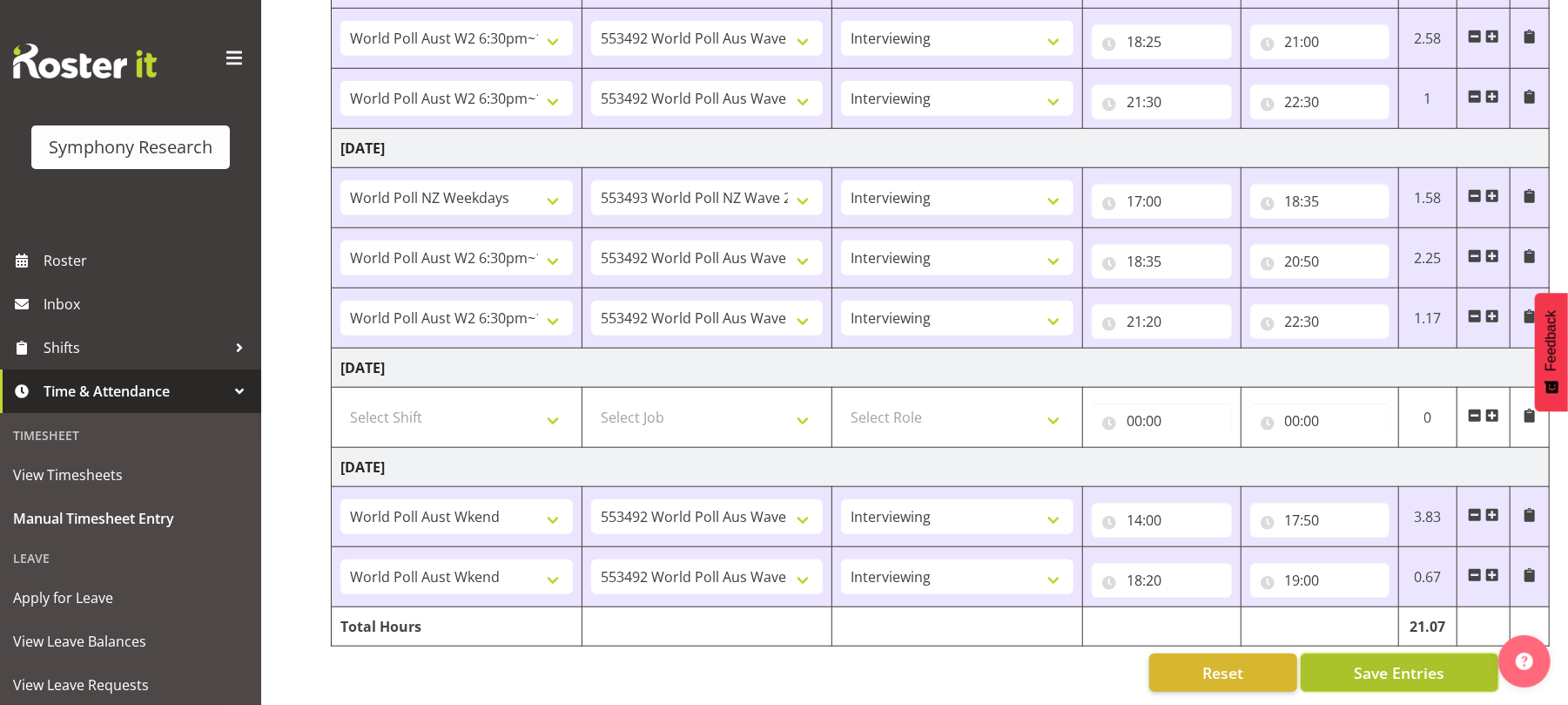
click at [1402, 661] on span "Save Entries" at bounding box center [1399, 672] width 90 height 23
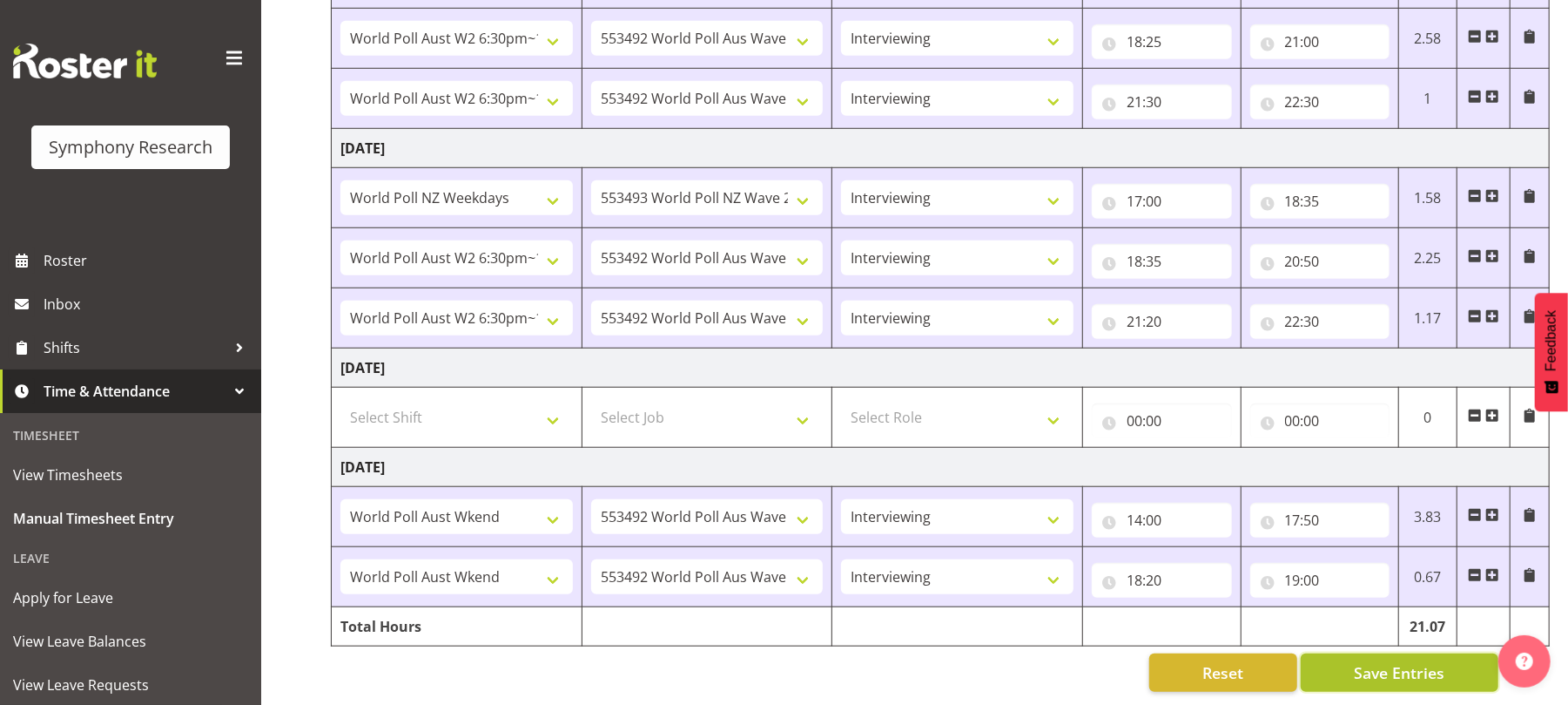
click at [1402, 661] on span "Save Entries" at bounding box center [1399, 672] width 90 height 23
click at [1383, 672] on button "Save Entries" at bounding box center [1400, 672] width 198 height 39
click at [1385, 661] on span "Save Entries" at bounding box center [1399, 672] width 90 height 23
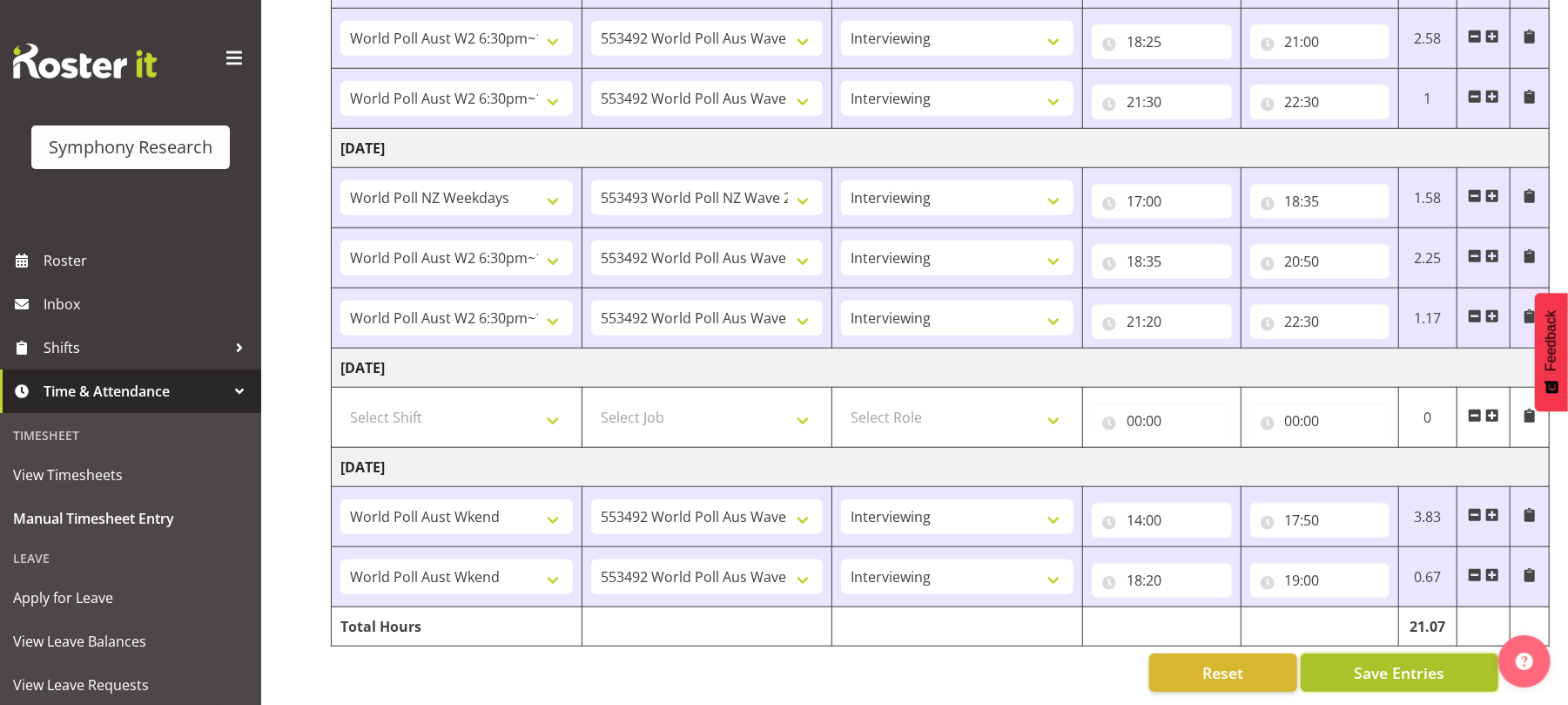
click at [1385, 661] on span "Save Entries" at bounding box center [1399, 672] width 90 height 23
click at [1353, 662] on button "Save Entries" at bounding box center [1400, 672] width 198 height 39
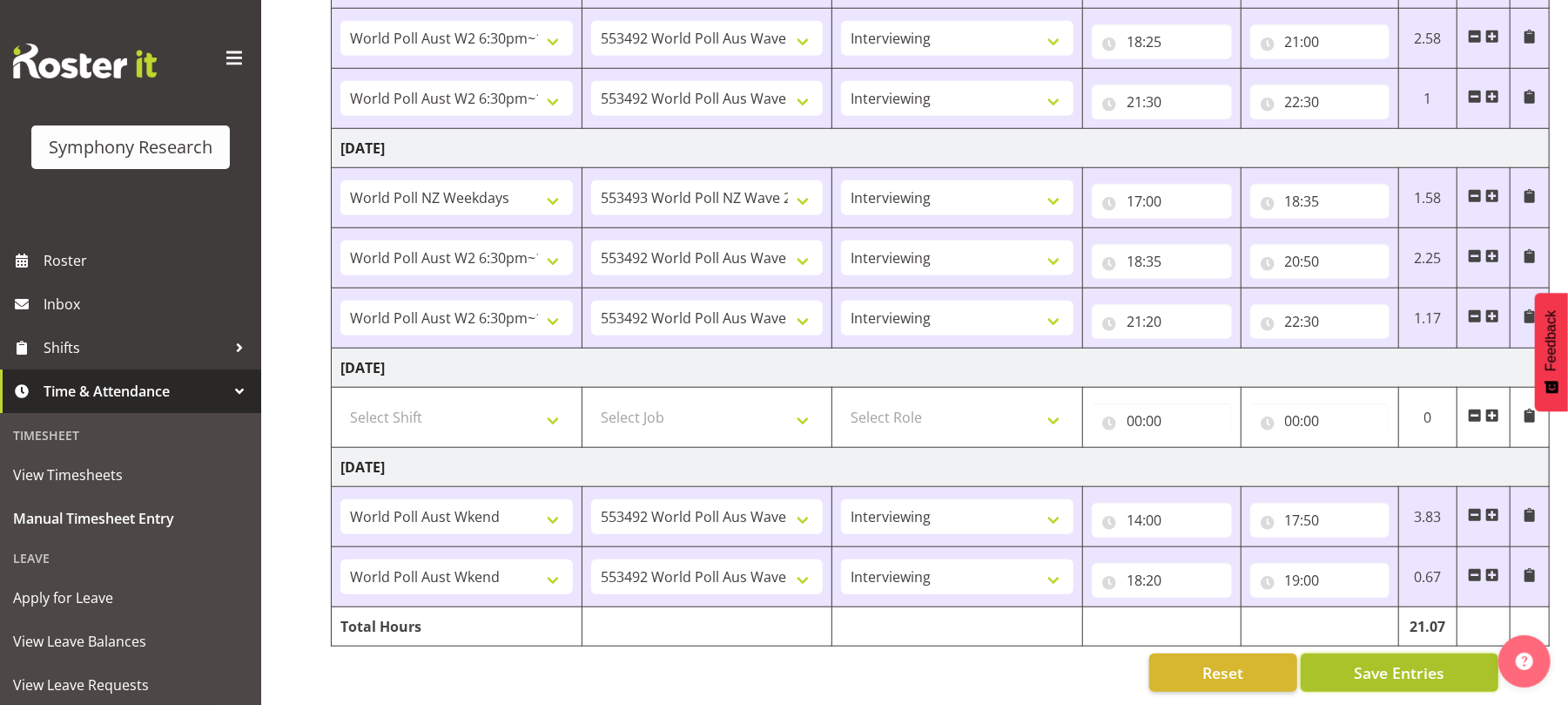
click at [1353, 662] on button "Save Entries" at bounding box center [1400, 672] width 198 height 39
click at [1405, 661] on span "Save Entries" at bounding box center [1399, 672] width 90 height 23
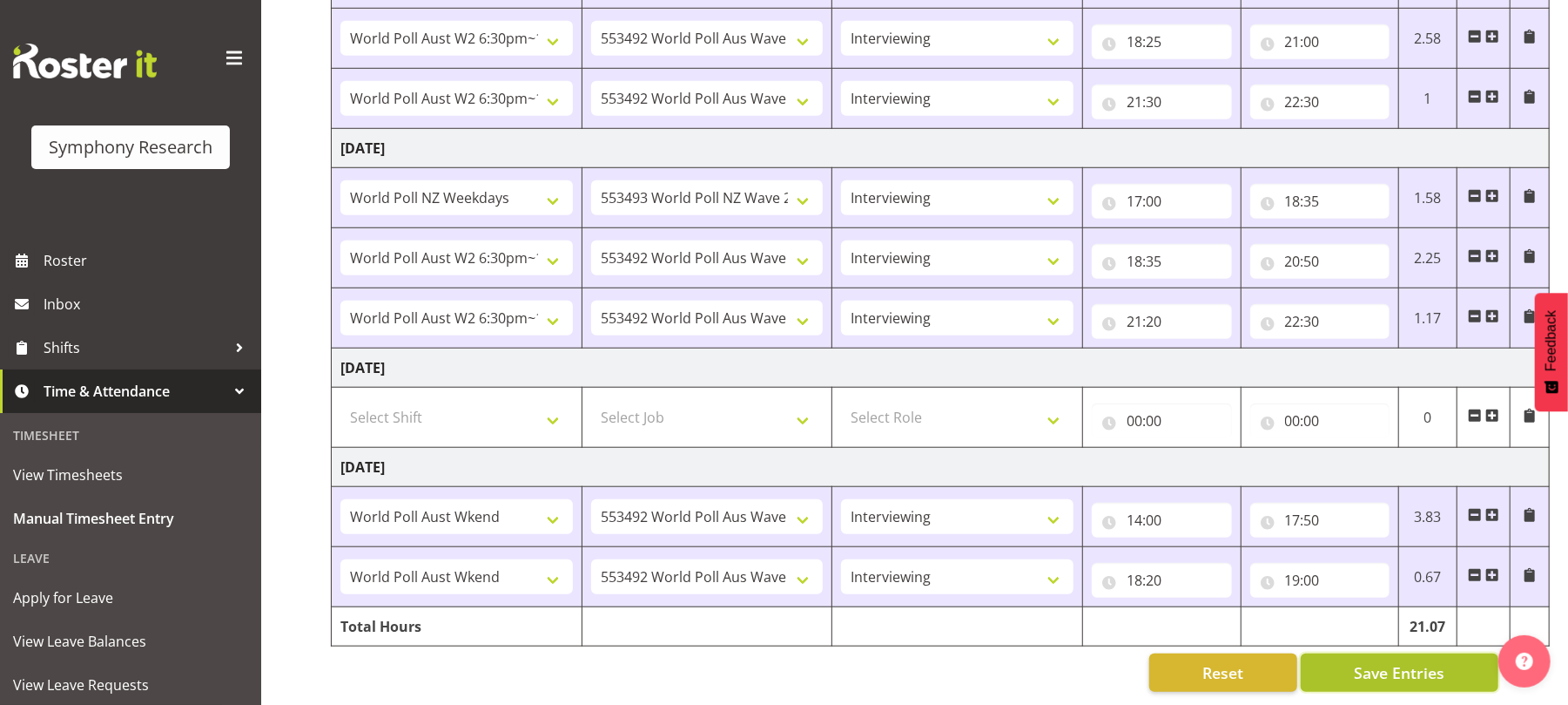
click at [1405, 661] on span "Save Entries" at bounding box center [1399, 672] width 90 height 23
click at [1384, 661] on span "Save Entries" at bounding box center [1399, 672] width 90 height 23
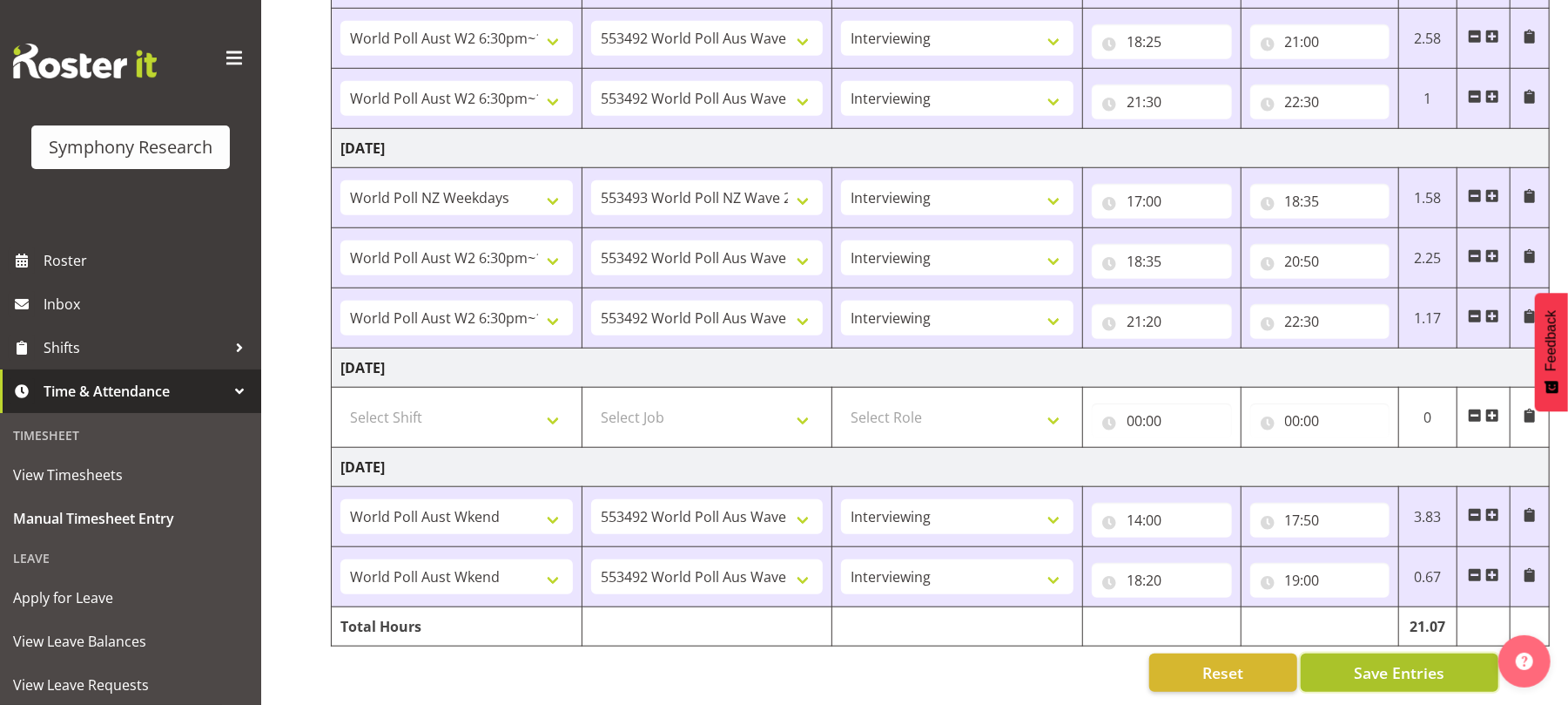
click at [1384, 661] on span "Save Entries" at bounding box center [1399, 672] width 90 height 23
click at [1385, 662] on span "Save Entries" at bounding box center [1399, 672] width 90 height 23
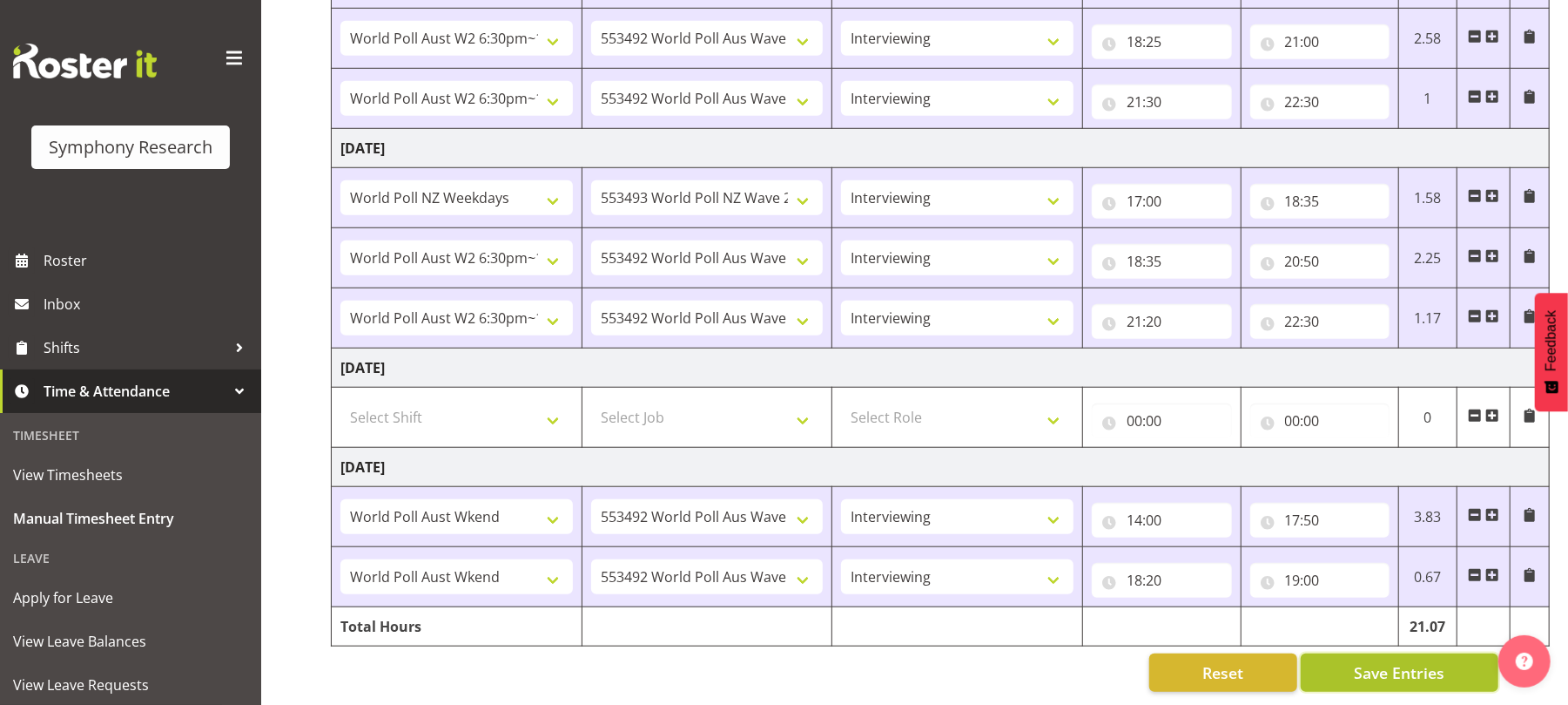
click at [1385, 662] on span "Save Entries" at bounding box center [1399, 672] width 90 height 23
click at [1394, 661] on span "Save Entries" at bounding box center [1399, 672] width 90 height 23
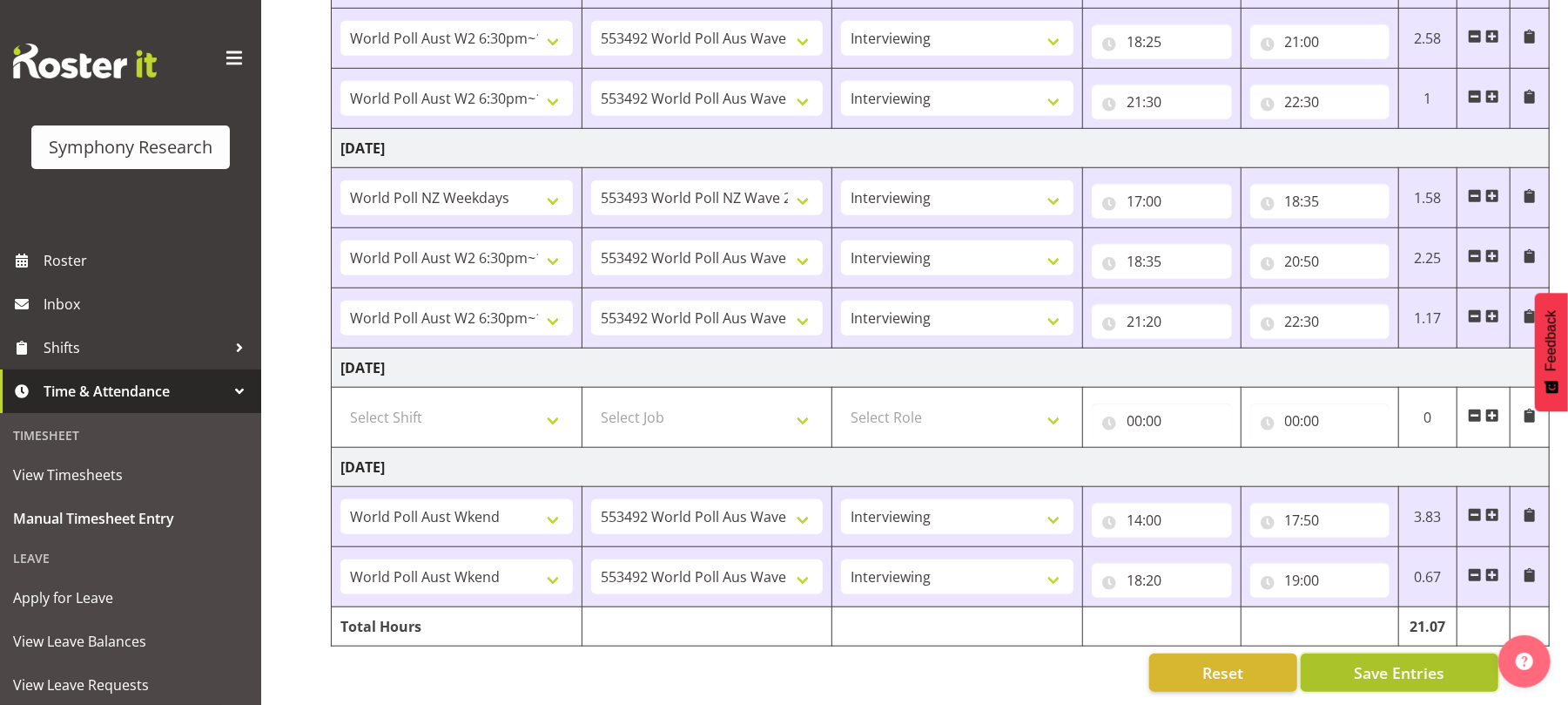
click at [1394, 661] on span "Save Entries" at bounding box center [1399, 672] width 90 height 23
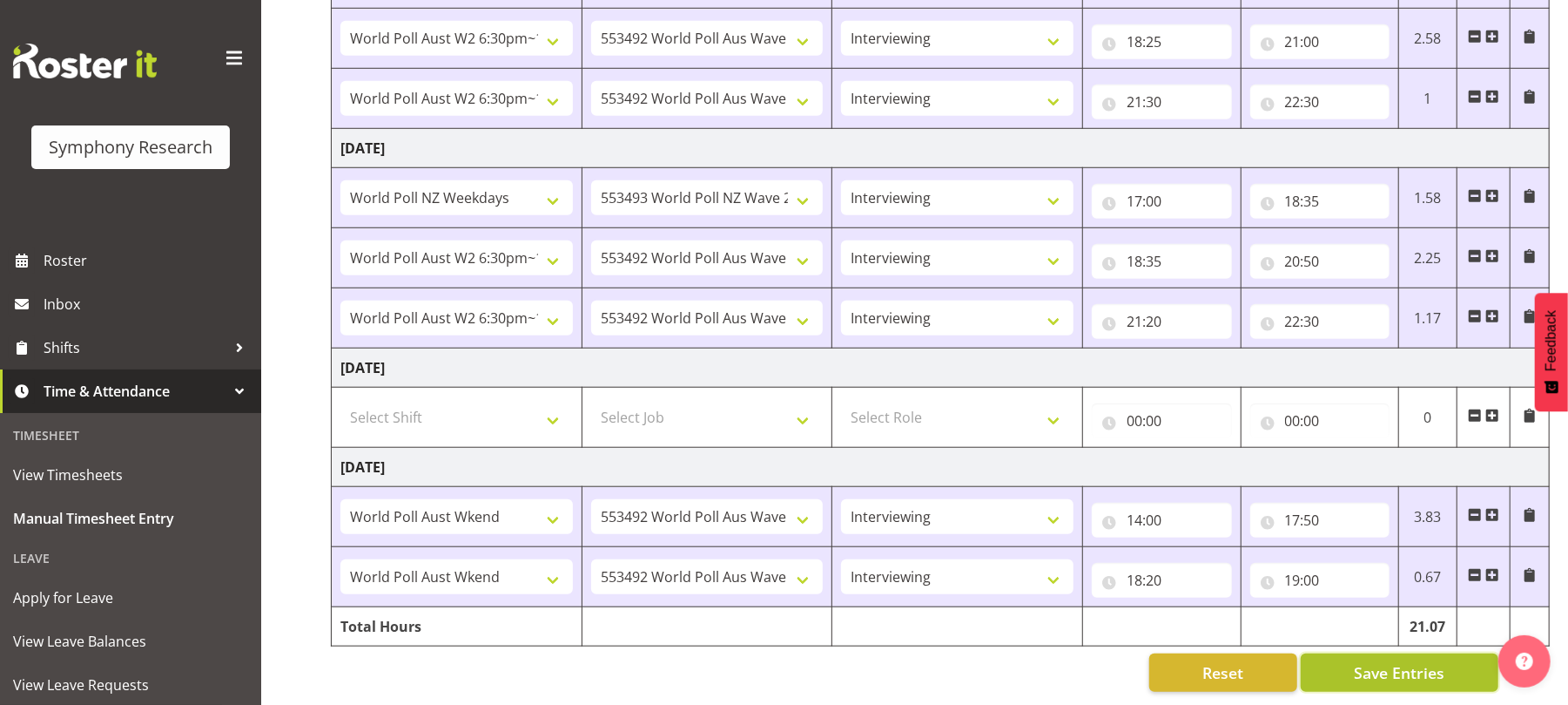
click at [1384, 662] on span "Save Entries" at bounding box center [1399, 672] width 90 height 23
click at [1386, 661] on span "Save Entries" at bounding box center [1399, 672] width 90 height 23
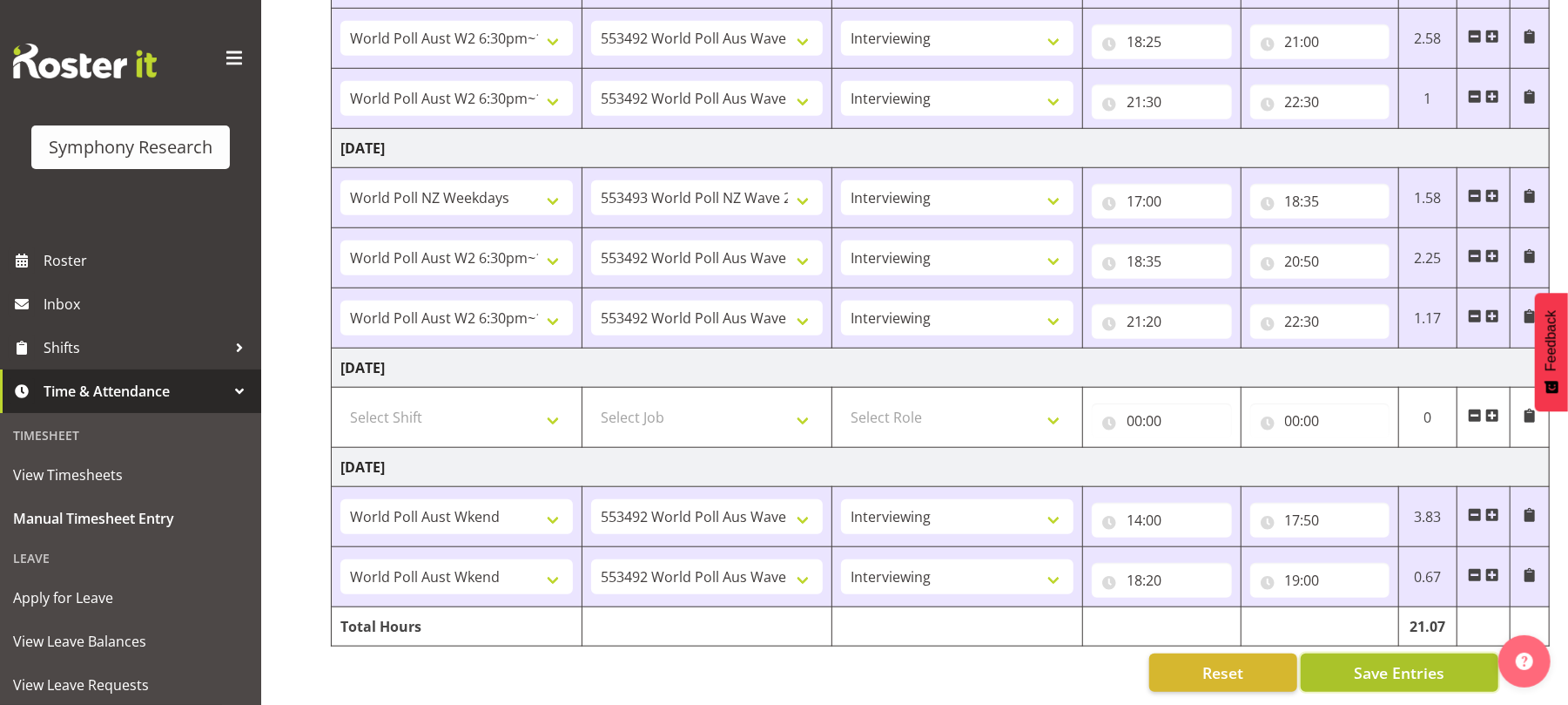
click at [1386, 661] on span "Save Entries" at bounding box center [1399, 672] width 90 height 23
click at [1392, 661] on span "Save Entries" at bounding box center [1399, 672] width 90 height 23
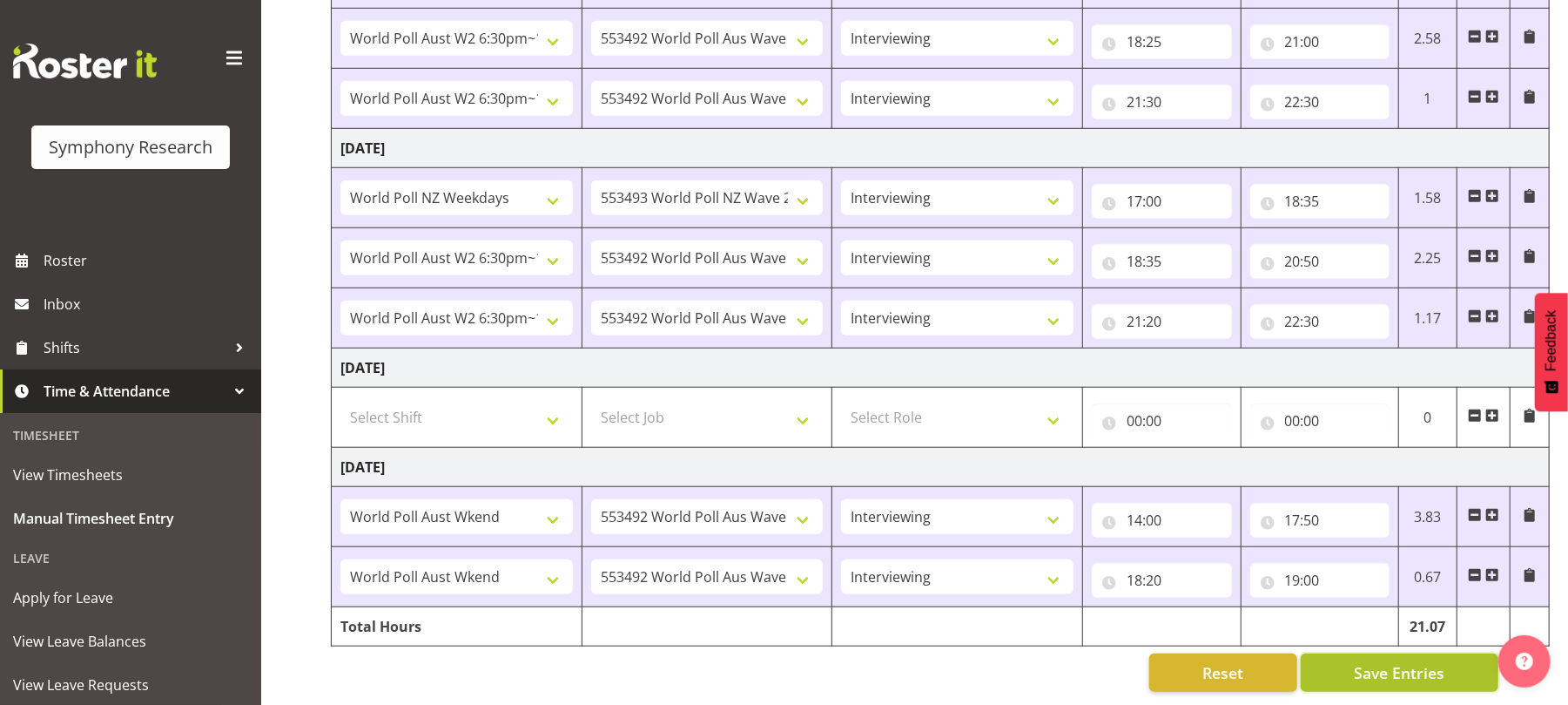
click at [1392, 661] on span "Save Entries" at bounding box center [1399, 672] width 90 height 23
click at [1392, 666] on span "Save Entries" at bounding box center [1399, 672] width 90 height 23
click at [1395, 661] on span "Save Entries" at bounding box center [1399, 672] width 90 height 23
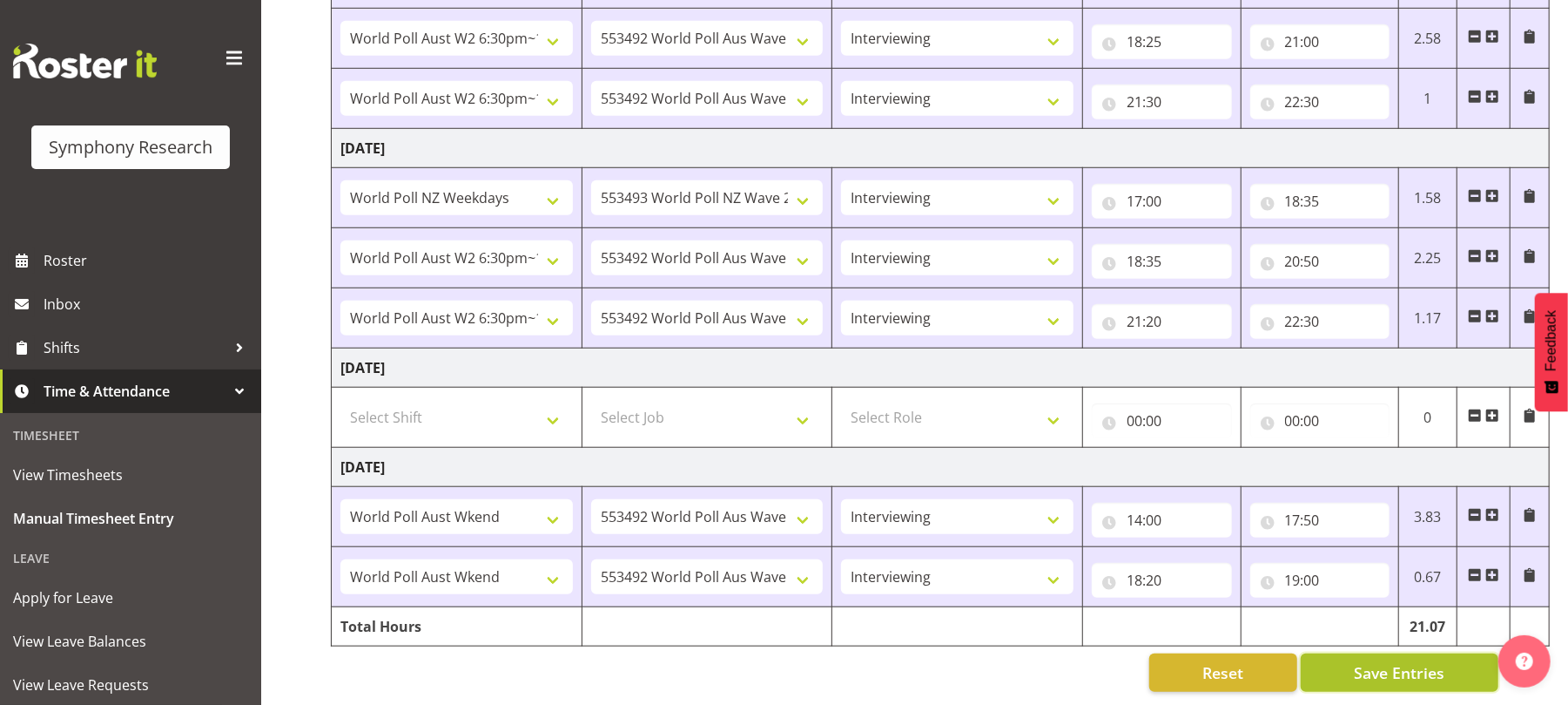
click at [1395, 661] on span "Save Entries" at bounding box center [1399, 672] width 90 height 23
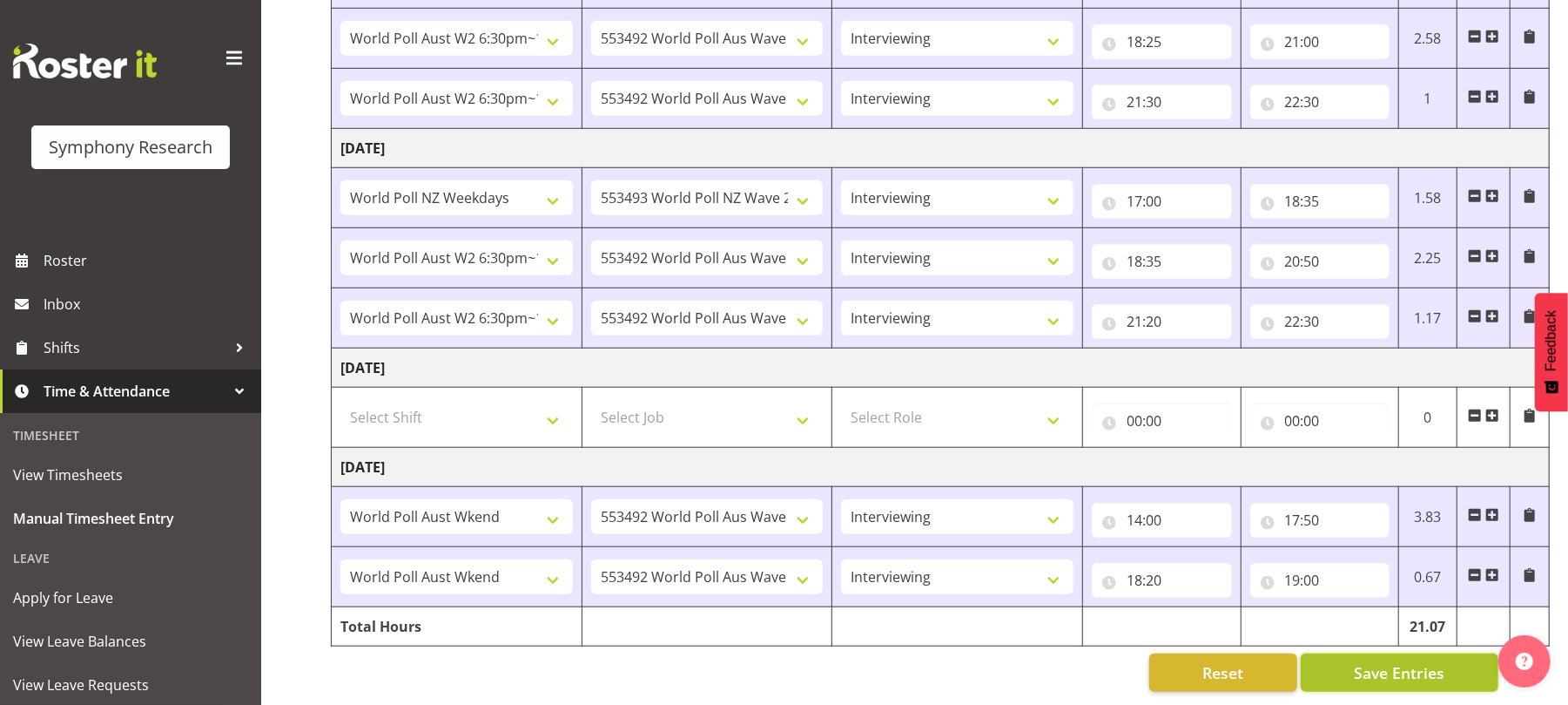
click at [1412, 662] on span "Save Entries" at bounding box center [1399, 672] width 90 height 23
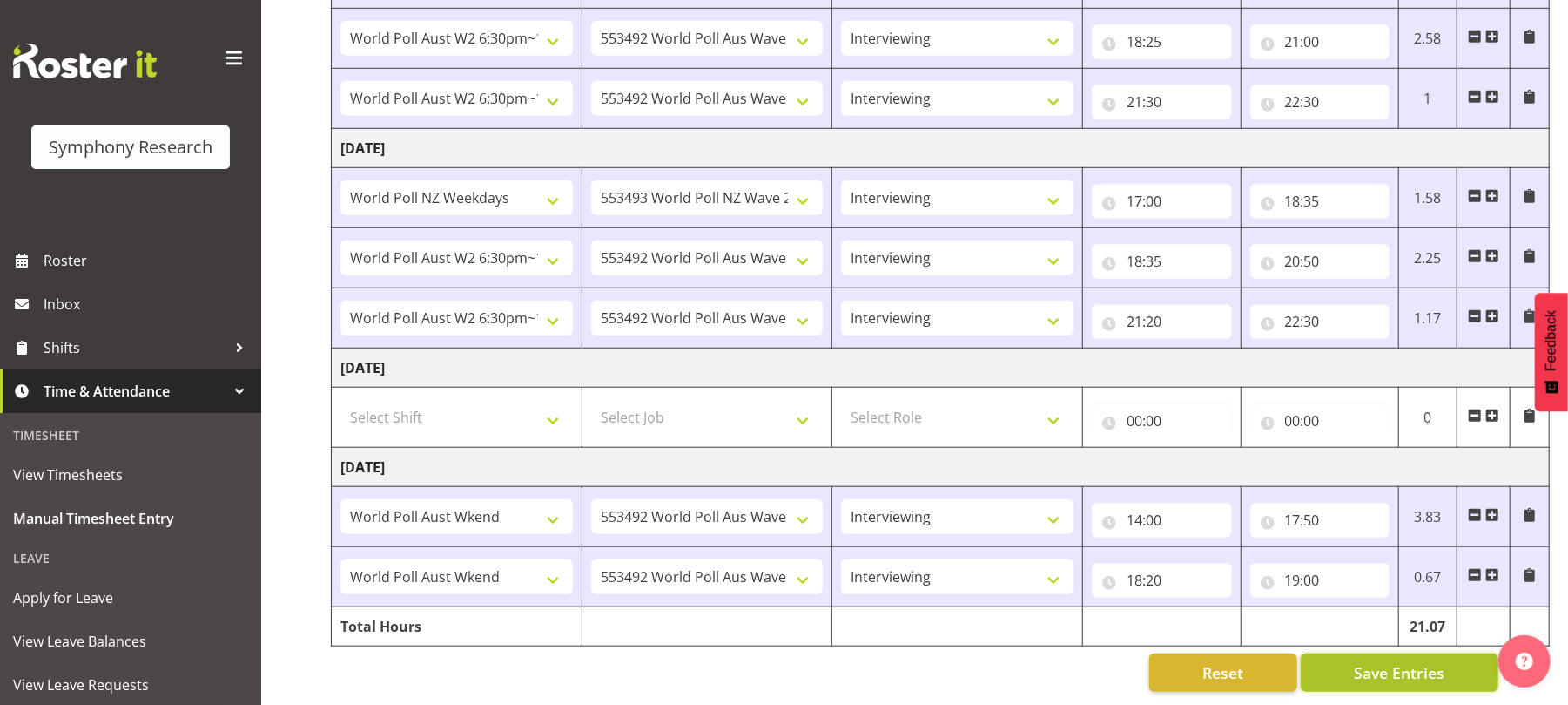
click at [1412, 662] on span "Save Entries" at bounding box center [1399, 672] width 90 height 23
click at [1394, 661] on span "Save Entries" at bounding box center [1399, 672] width 90 height 23
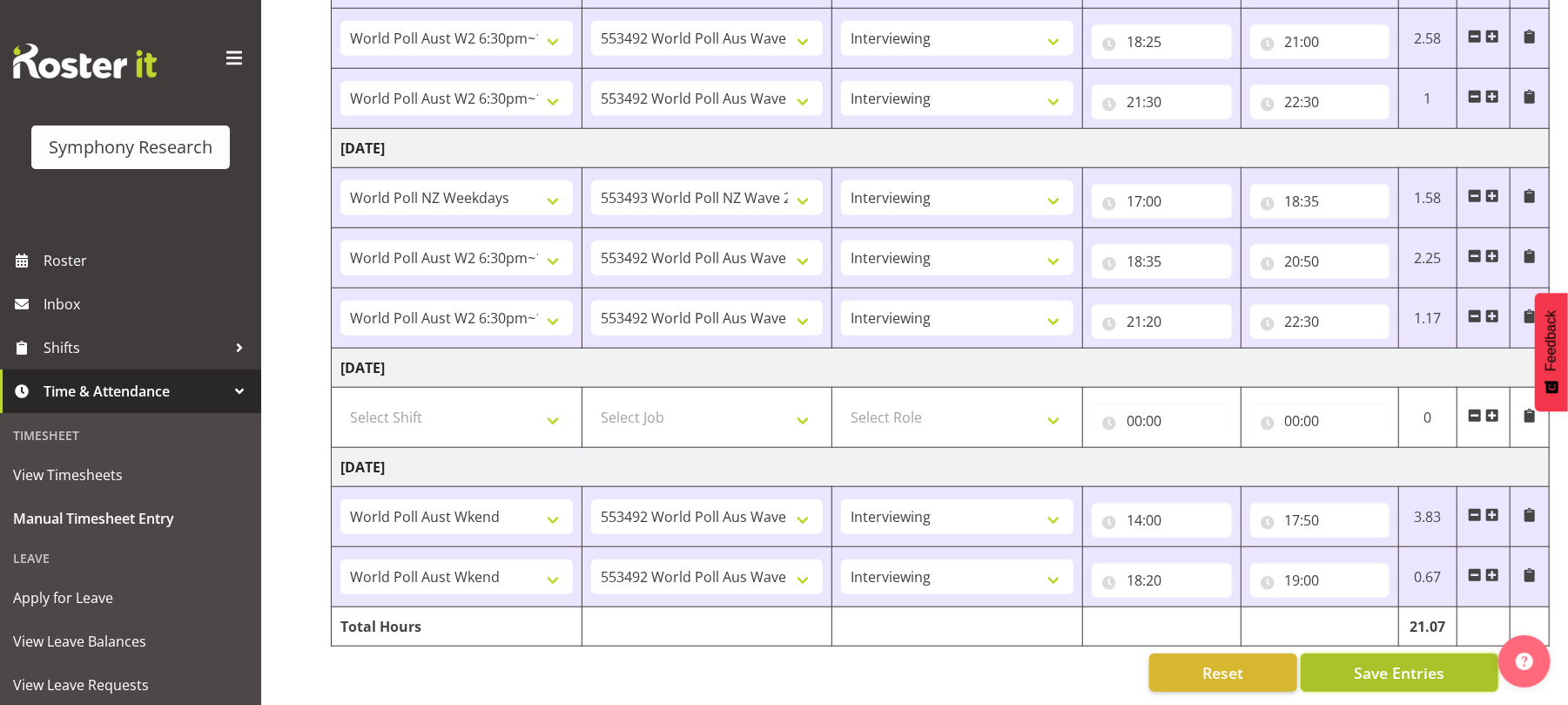
click at [1394, 661] on span "Save Entries" at bounding box center [1399, 672] width 90 height 23
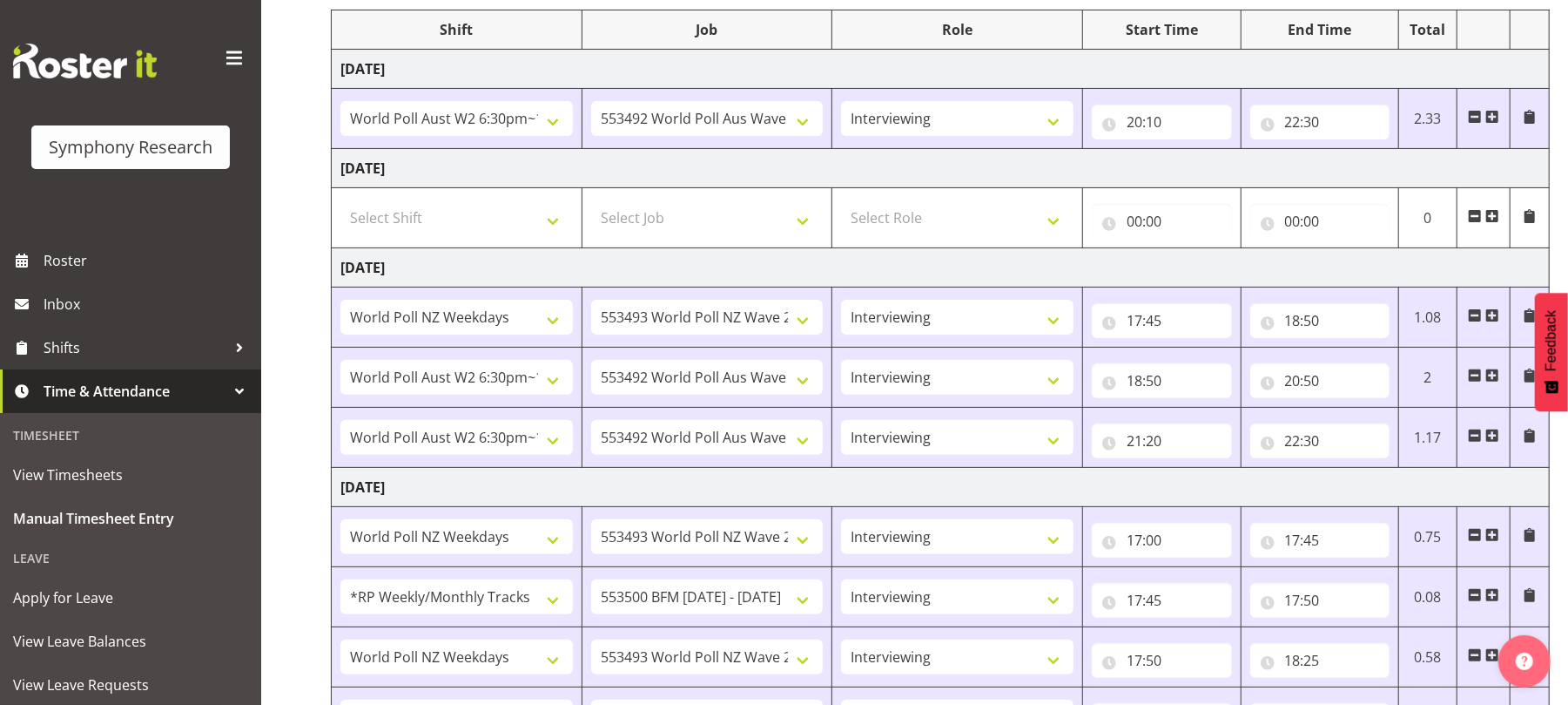
scroll to position [0, 0]
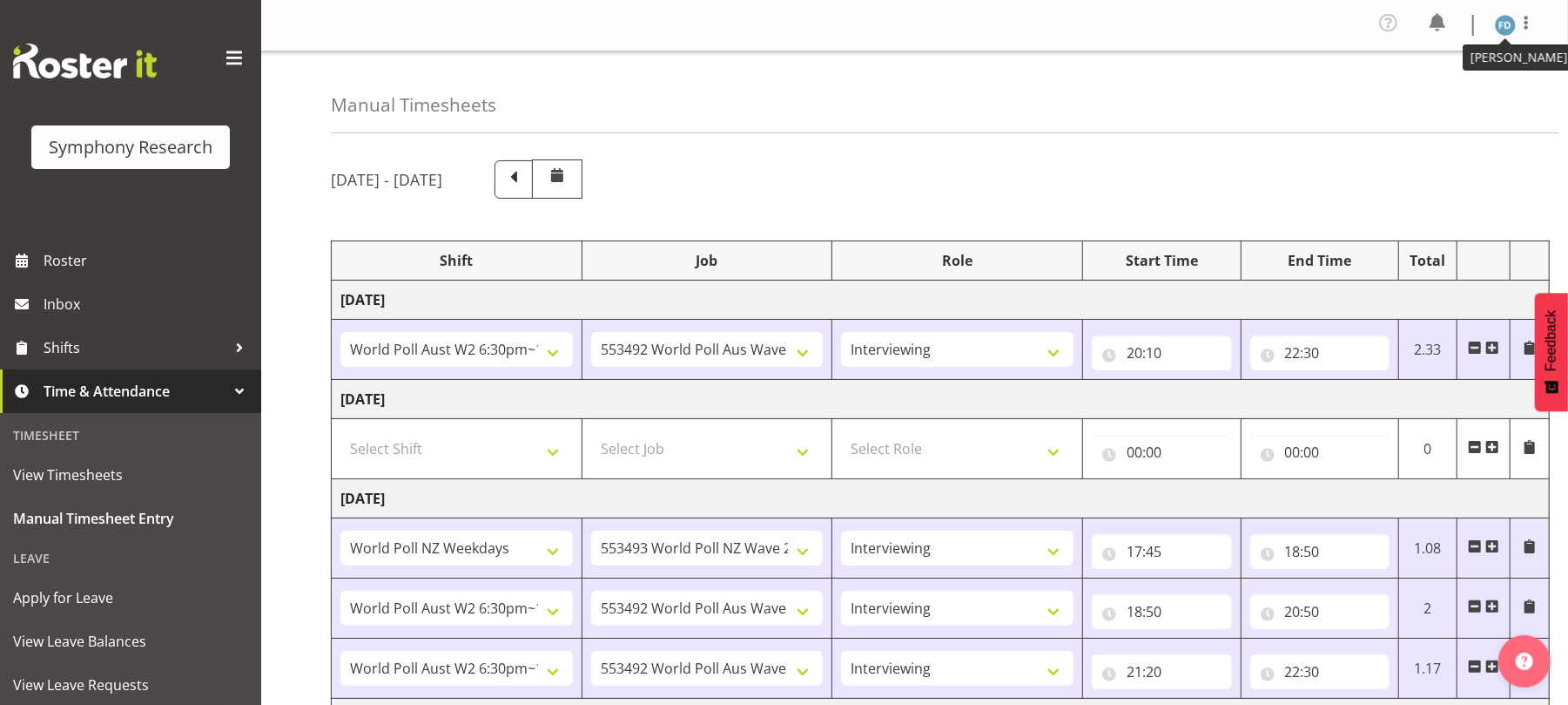
click at [1505, 32] on img at bounding box center [1505, 25] width 21 height 21
click at [1436, 85] on link "Log Out" at bounding box center [1453, 96] width 167 height 32
